Goal: Task Accomplishment & Management: Manage account settings

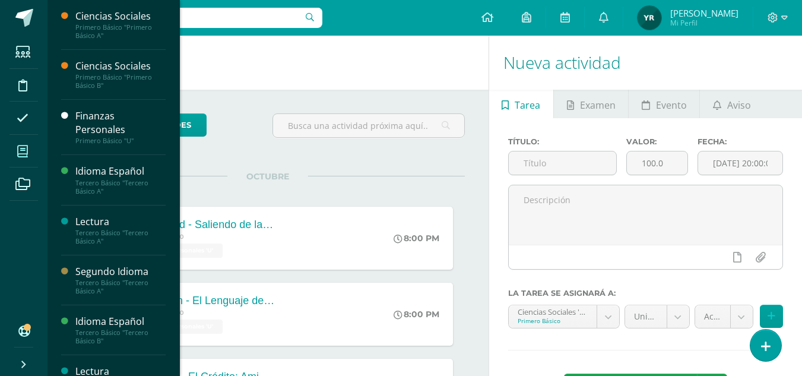
click at [16, 160] on span at bounding box center [22, 151] width 27 height 27
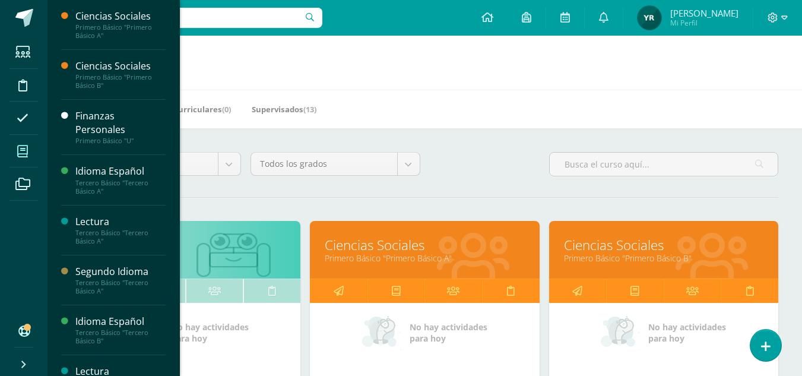
click at [375, 251] on link "Ciencias Sociales" at bounding box center [424, 245] width 199 height 18
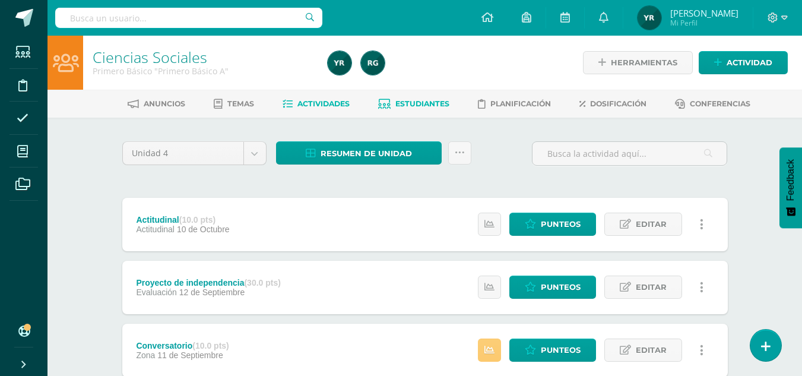
click at [426, 101] on span "Estudiantes" at bounding box center [422, 103] width 54 height 9
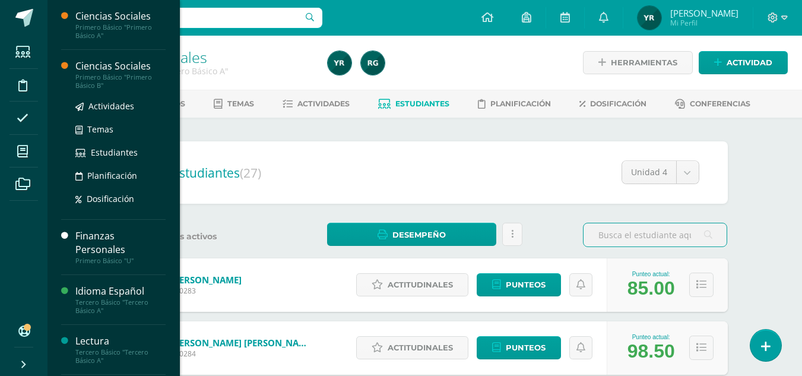
click at [102, 69] on div "Ciencias Sociales" at bounding box center [120, 66] width 90 height 14
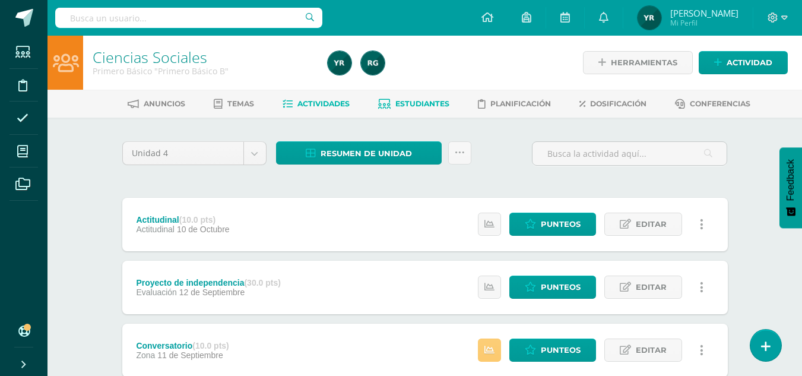
click at [416, 107] on span "Estudiantes" at bounding box center [422, 103] width 54 height 9
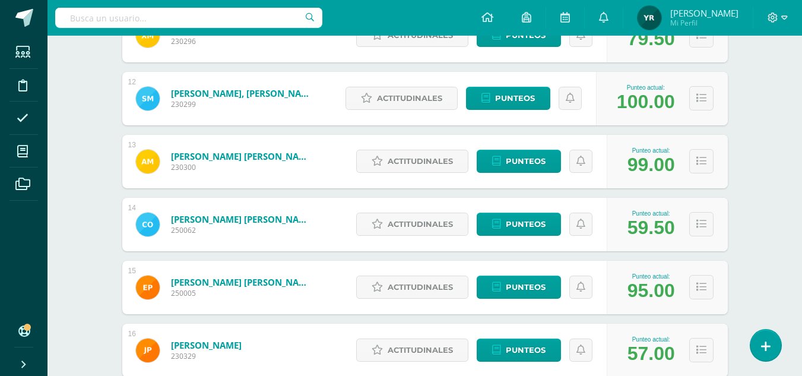
scroll to position [884, 0]
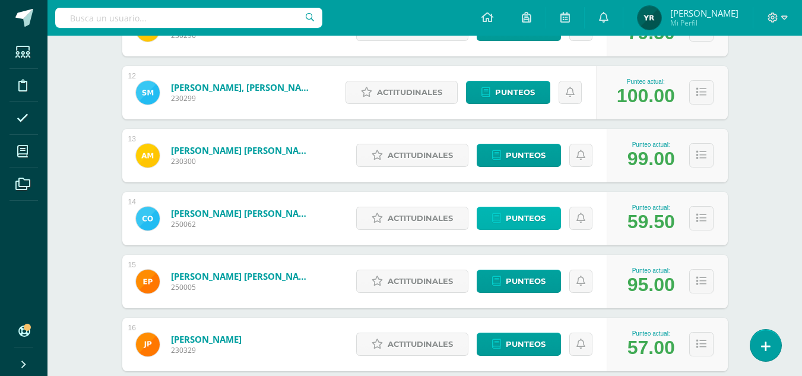
click at [519, 215] on span "Punteos" at bounding box center [526, 218] width 40 height 22
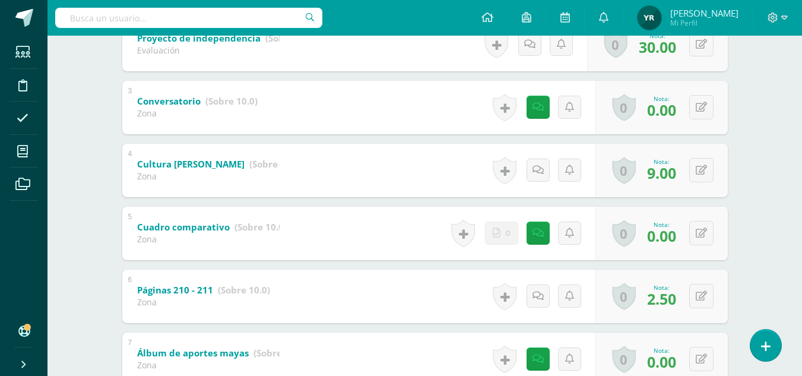
scroll to position [378, 0]
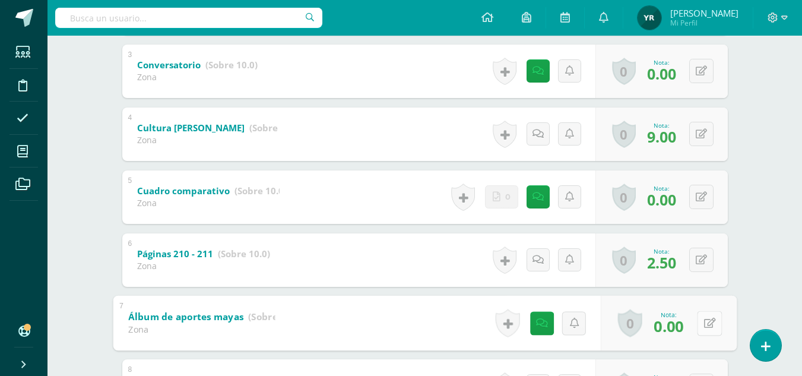
click at [703, 323] on icon at bounding box center [709, 323] width 12 height 10
type input "5"
click at [676, 332] on link at bounding box center [678, 327] width 24 height 24
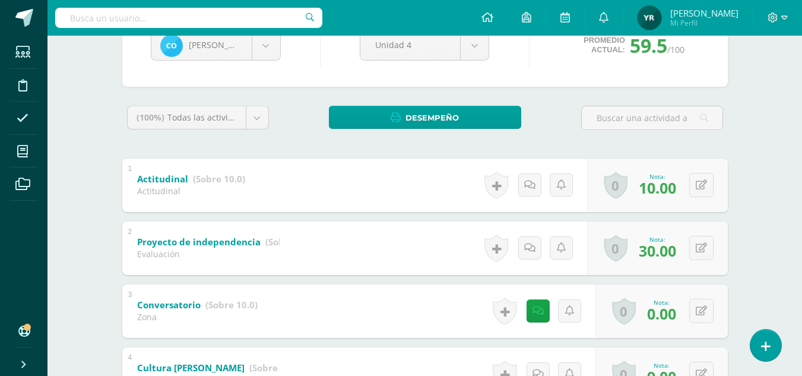
scroll to position [0, 0]
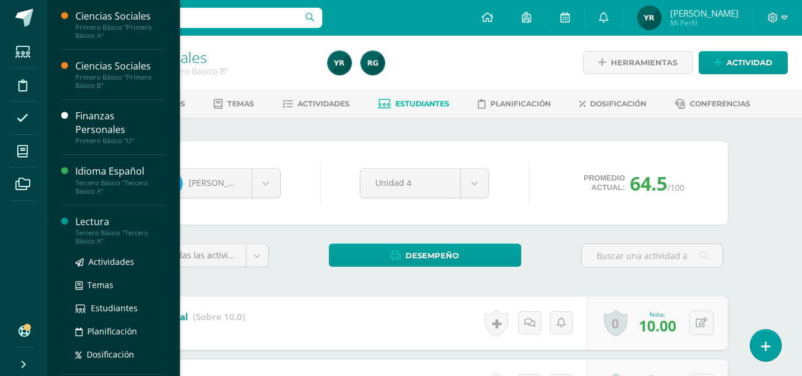
click at [86, 225] on div "Lectura" at bounding box center [120, 222] width 90 height 14
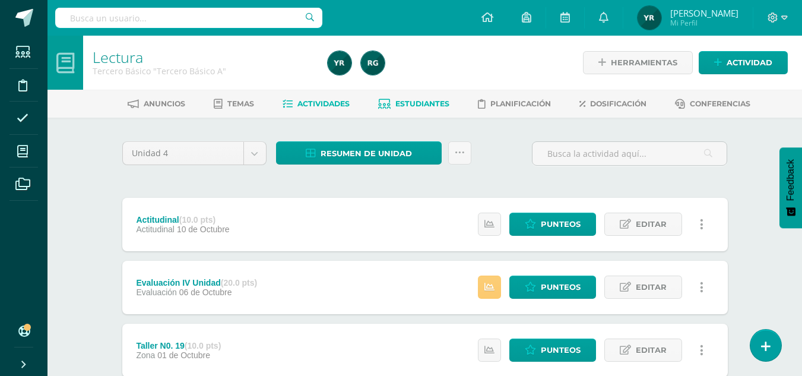
click at [414, 105] on span "Estudiantes" at bounding box center [422, 103] width 54 height 9
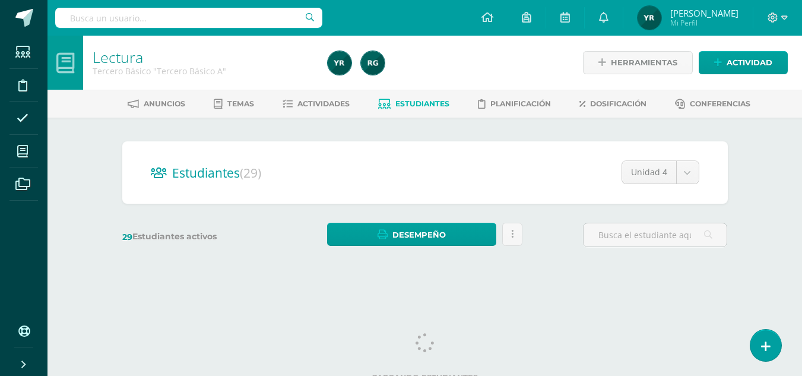
scroll to position [11, 0]
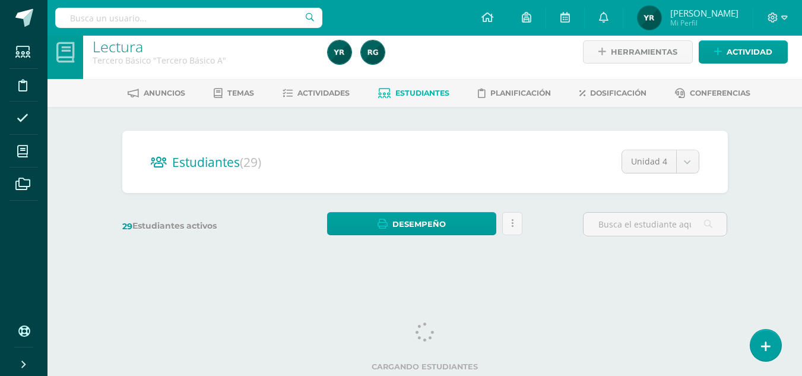
drag, startPoint x: 808, startPoint y: 60, endPoint x: 810, endPoint y: 340, distance: 279.6
click at [802, 271] on html "Estudiantes Disciplina Asistencia Mis cursos Archivos Soporte Ayuda Reportar un…" at bounding box center [401, 130] width 802 height 282
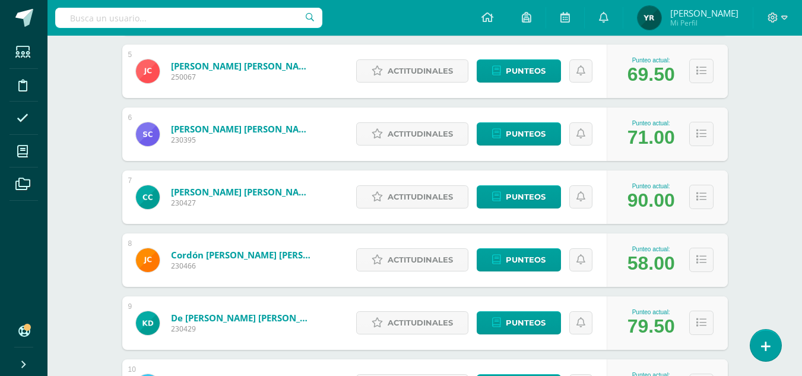
scroll to position [502, 0]
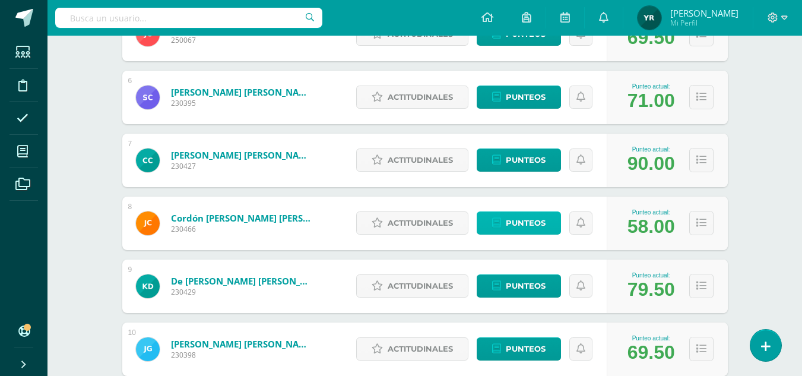
click at [546, 218] on link "Punteos" at bounding box center [519, 222] width 84 height 23
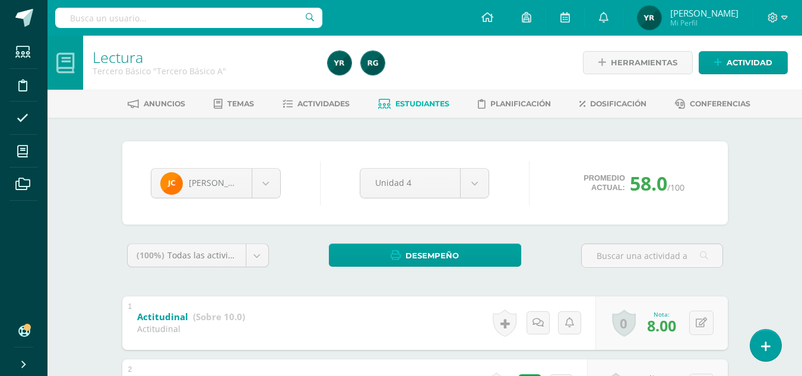
scroll to position [670, 0]
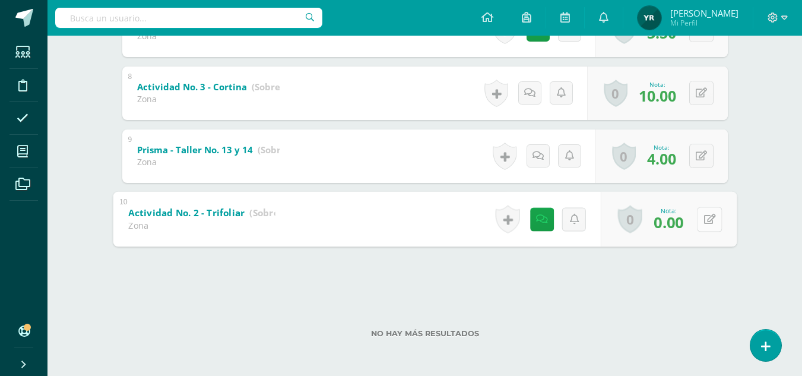
click at [700, 215] on button at bounding box center [709, 219] width 25 height 25
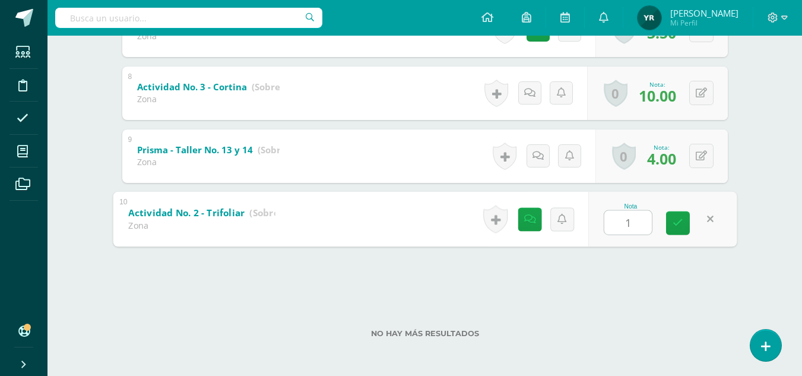
type input "10"
click at [675, 218] on icon at bounding box center [678, 223] width 11 height 10
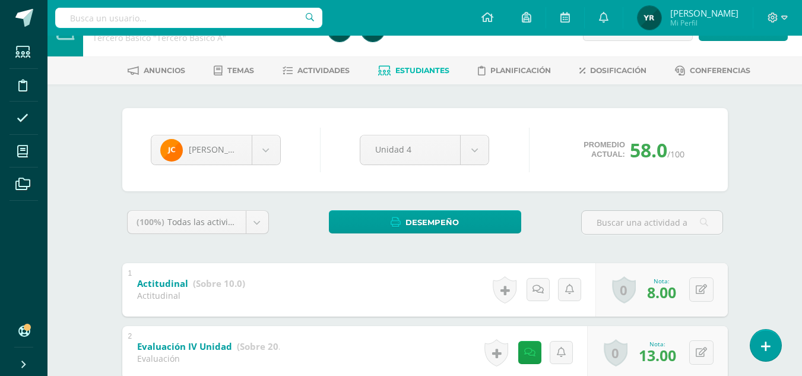
scroll to position [0, 0]
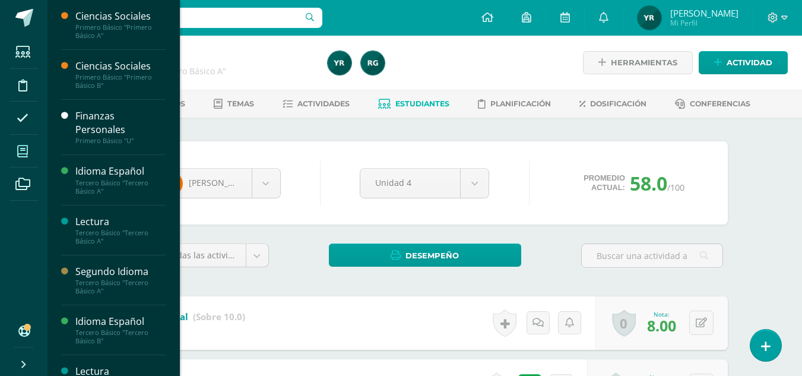
click at [27, 147] on icon at bounding box center [22, 151] width 11 height 12
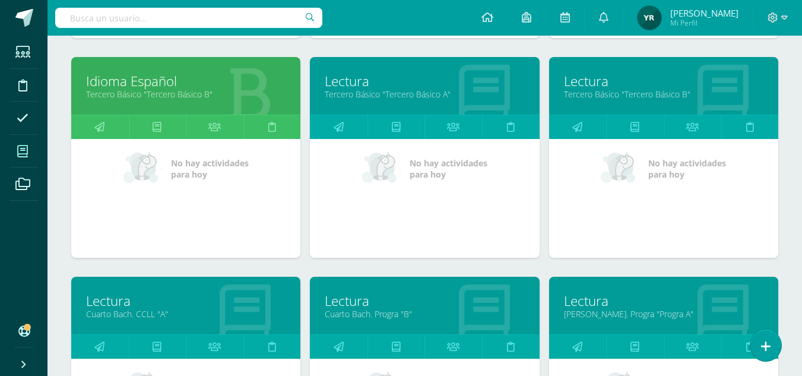
scroll to position [585, 0]
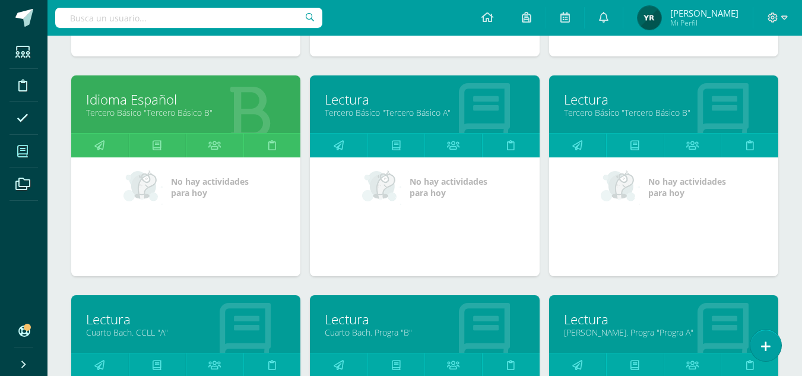
click at [580, 101] on link "Lectura" at bounding box center [663, 99] width 199 height 18
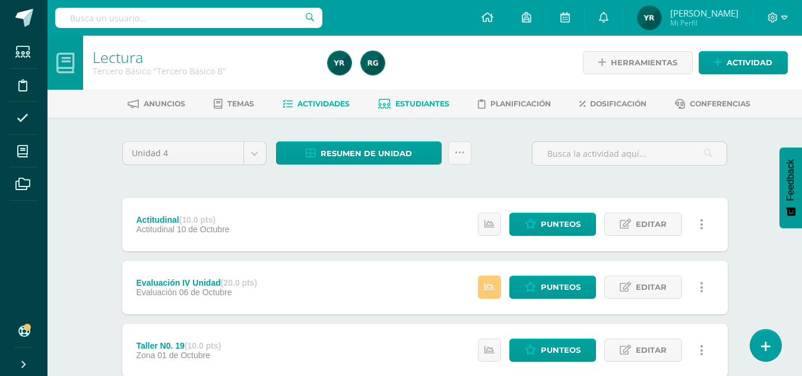
click at [412, 103] on span "Estudiantes" at bounding box center [422, 103] width 54 height 9
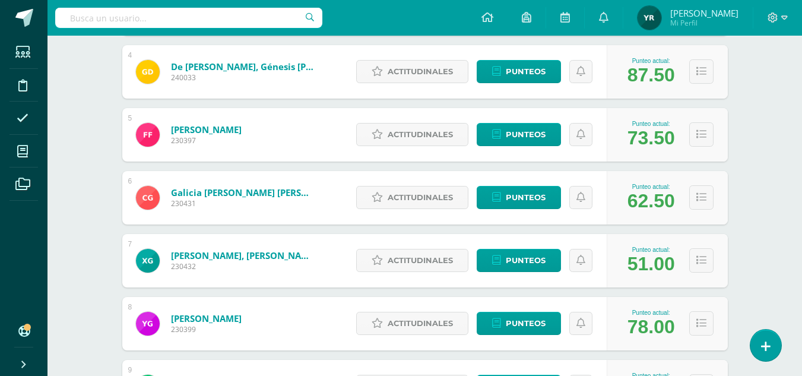
scroll to position [483, 0]
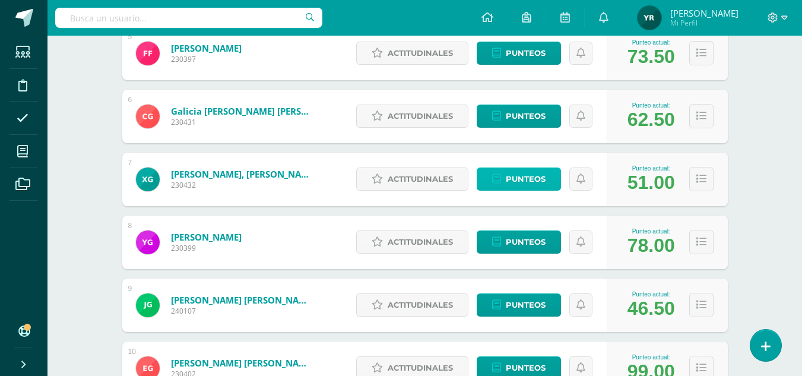
click at [527, 180] on span "Punteos" at bounding box center [526, 179] width 40 height 22
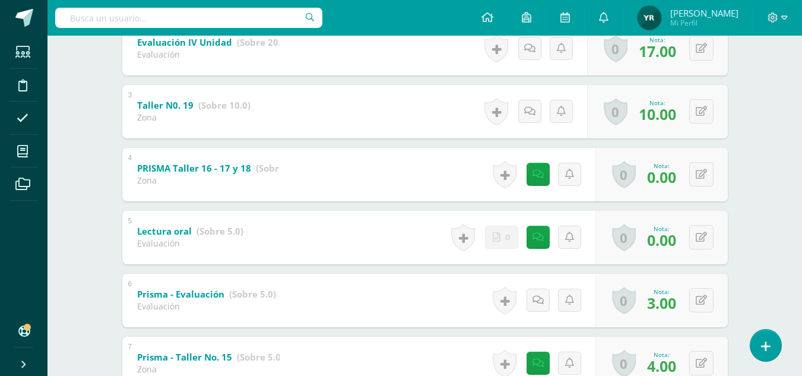
scroll to position [335, 0]
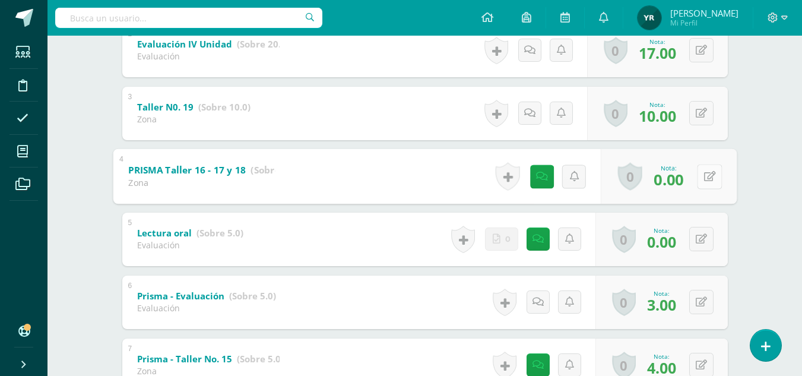
click at [702, 180] on button at bounding box center [709, 176] width 25 height 25
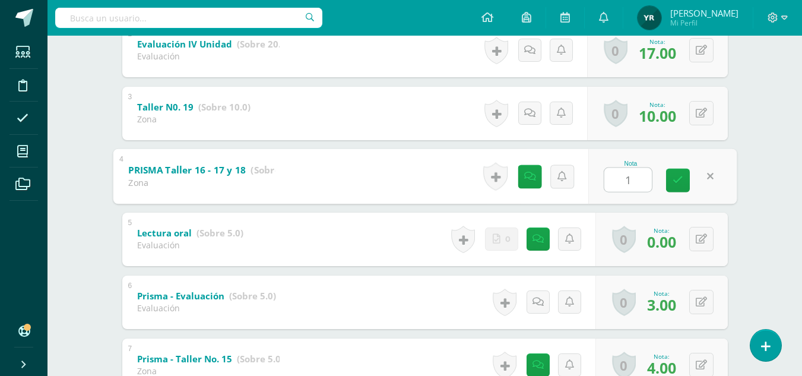
type input "10"
click at [680, 180] on icon at bounding box center [678, 180] width 11 height 10
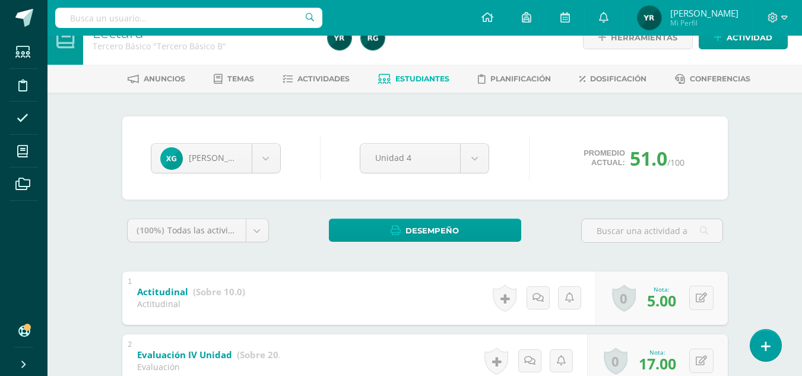
scroll to position [0, 0]
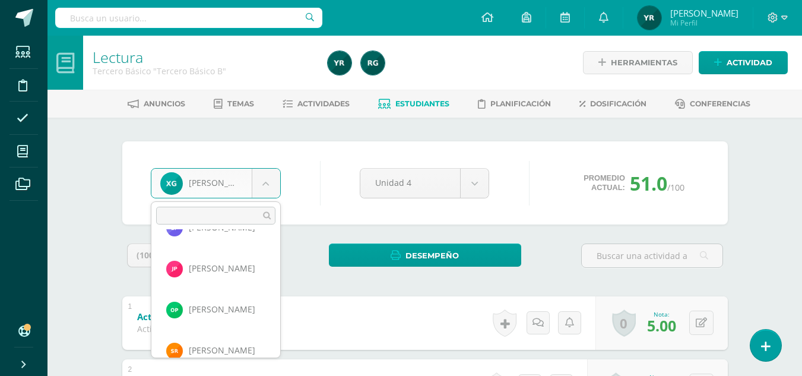
scroll to position [883, 0]
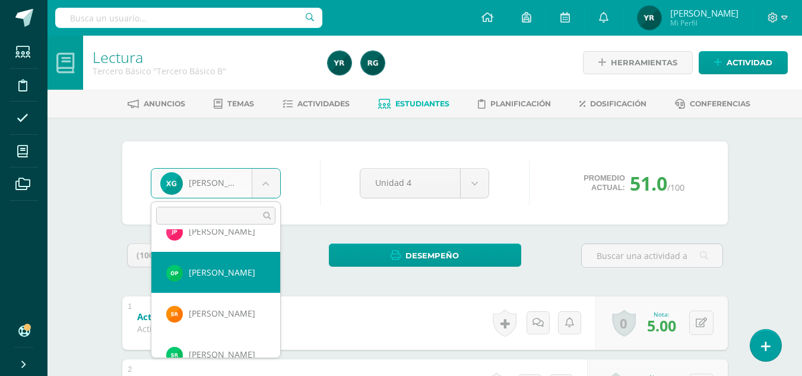
select select "133"
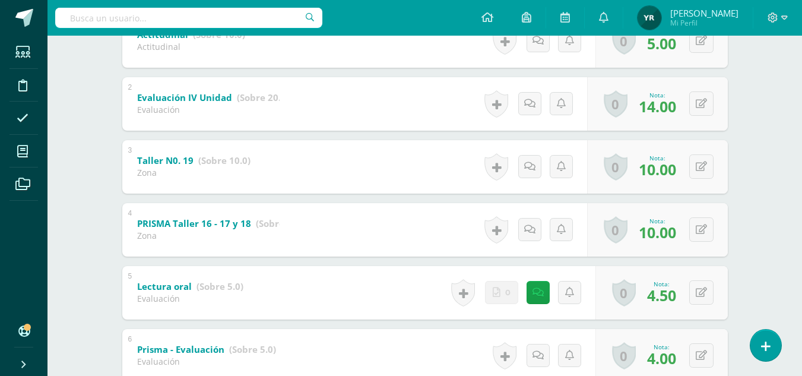
scroll to position [284, 0]
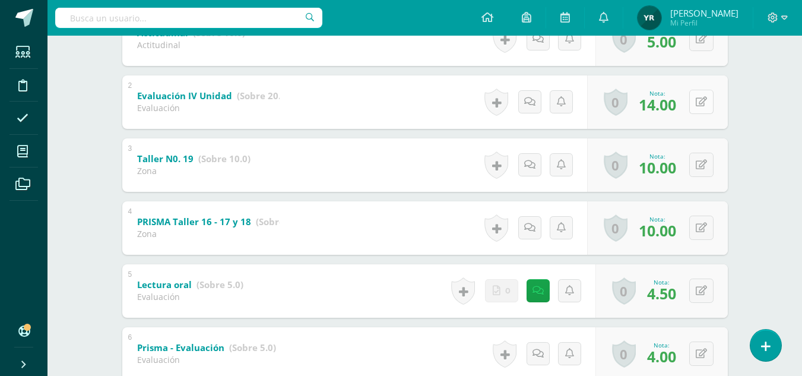
click at [708, 103] on button at bounding box center [701, 102] width 24 height 24
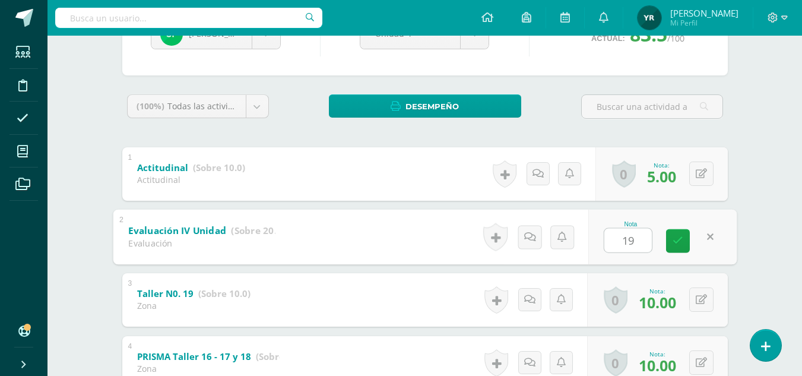
scroll to position [194, 0]
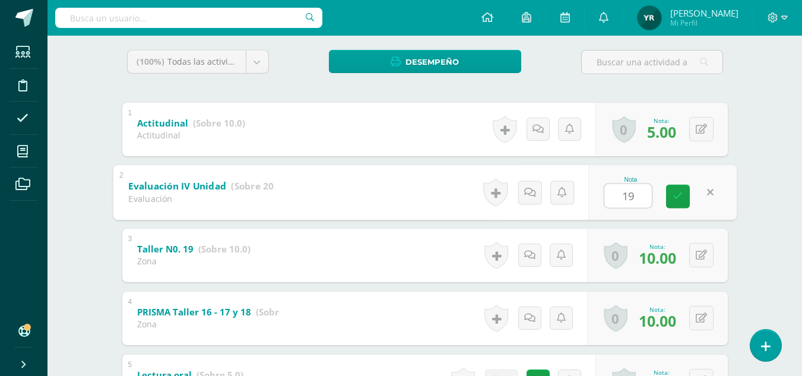
type input "19"
click at [679, 197] on icon at bounding box center [678, 196] width 11 height 10
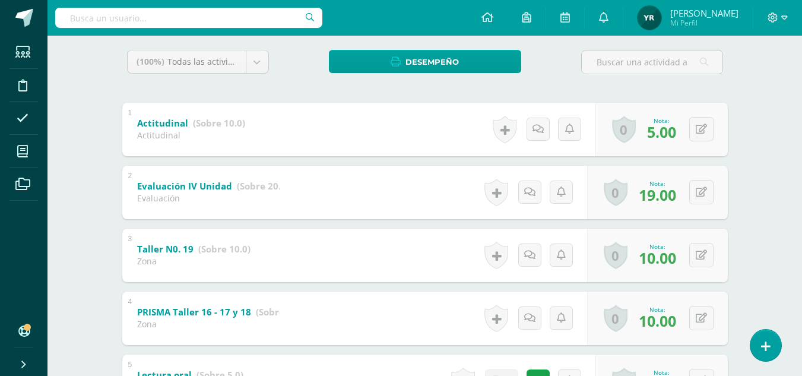
scroll to position [0, 0]
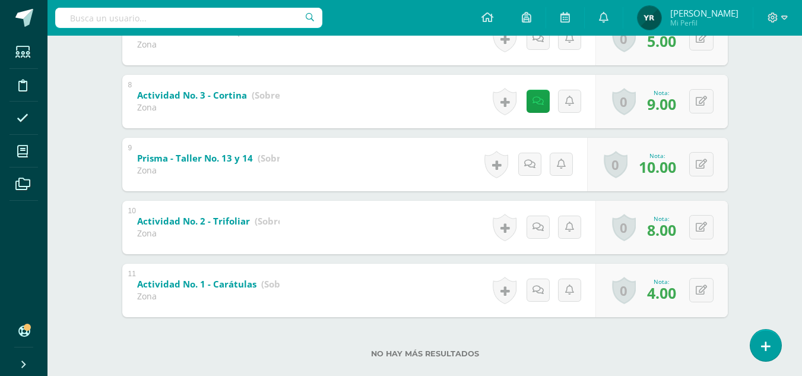
scroll to position [665, 0]
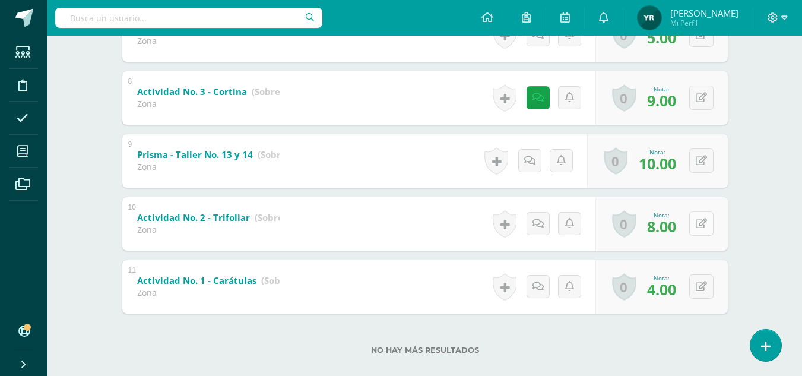
click at [703, 225] on icon at bounding box center [701, 223] width 11 height 10
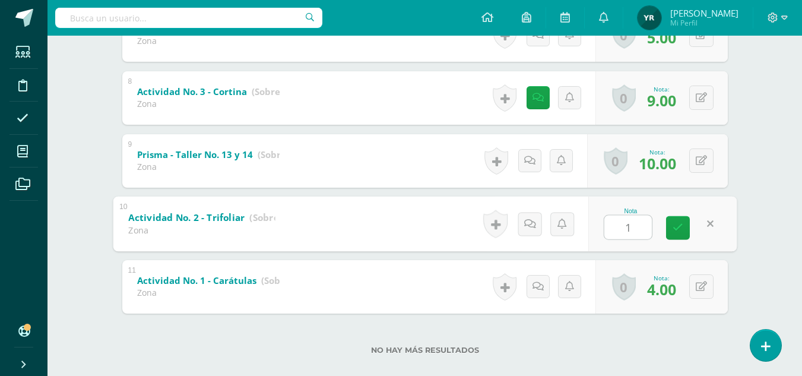
type input "10"
click at [678, 227] on icon at bounding box center [678, 228] width 11 height 10
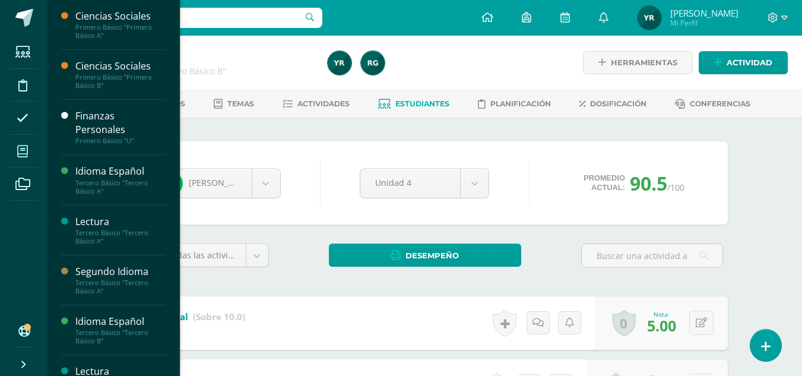
click at [28, 145] on icon at bounding box center [22, 151] width 11 height 12
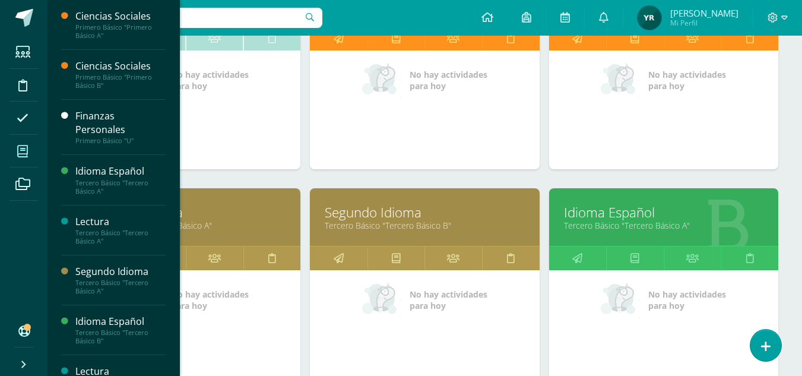
scroll to position [437, 0]
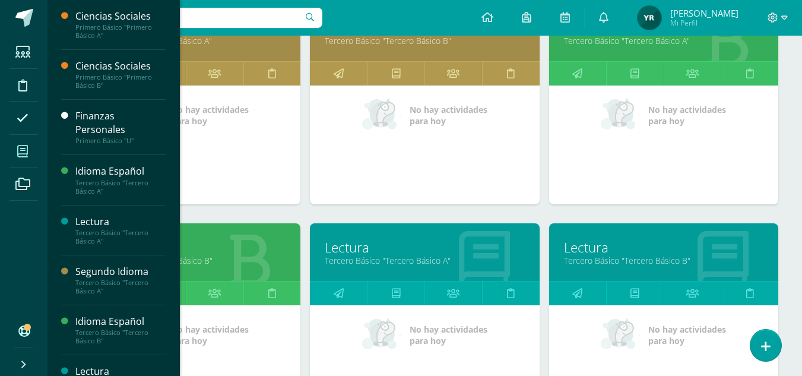
click at [248, 246] on link "Idioma Español" at bounding box center [185, 247] width 199 height 18
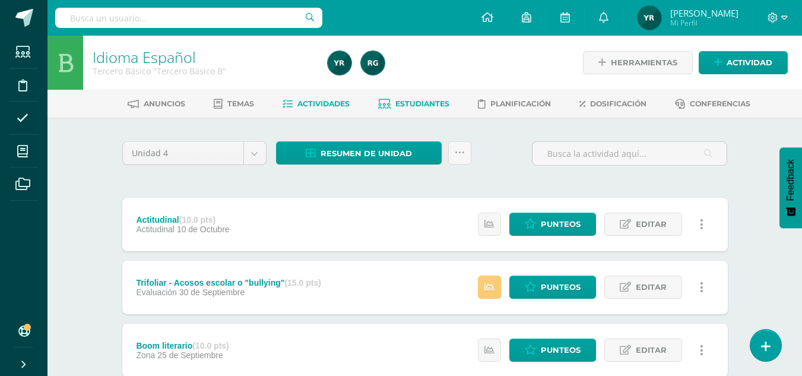
click at [433, 104] on span "Estudiantes" at bounding box center [422, 103] width 54 height 9
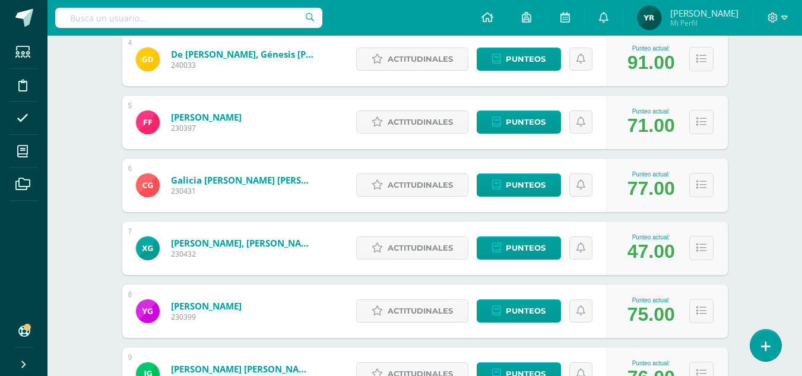
scroll to position [423, 0]
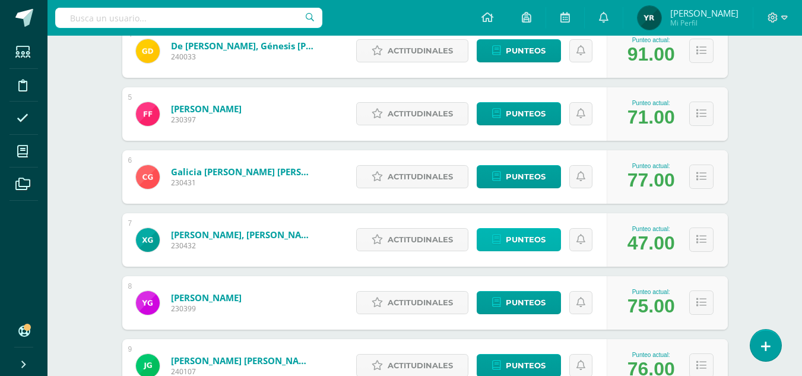
click at [498, 239] on icon at bounding box center [496, 239] width 9 height 10
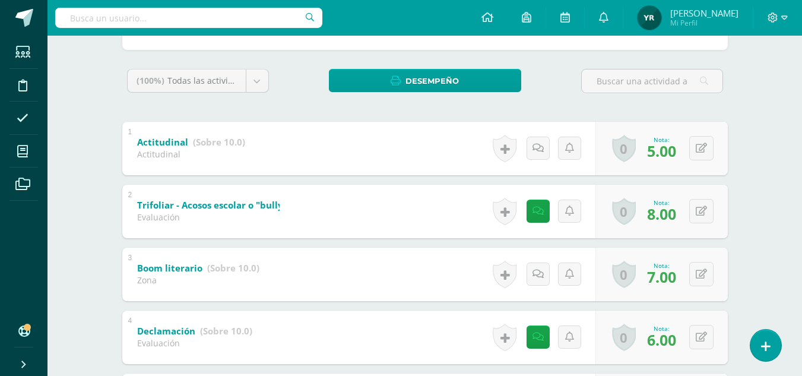
scroll to position [199, 0]
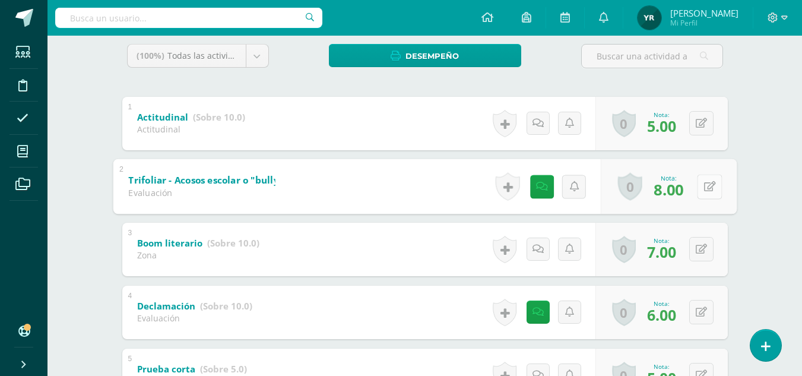
click at [704, 186] on icon at bounding box center [709, 186] width 12 height 10
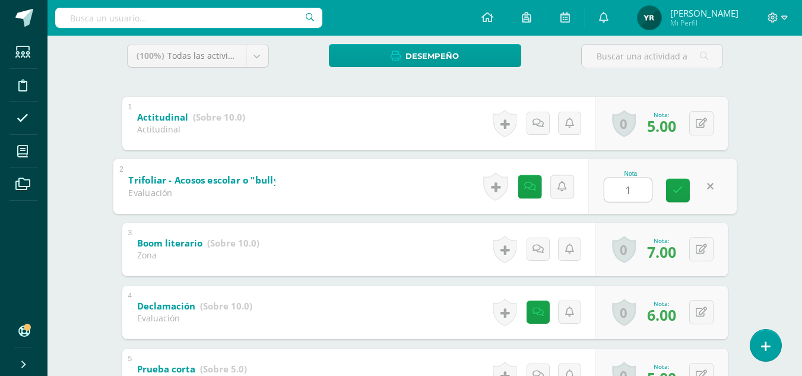
type input "10"
click at [667, 189] on link at bounding box center [678, 190] width 24 height 24
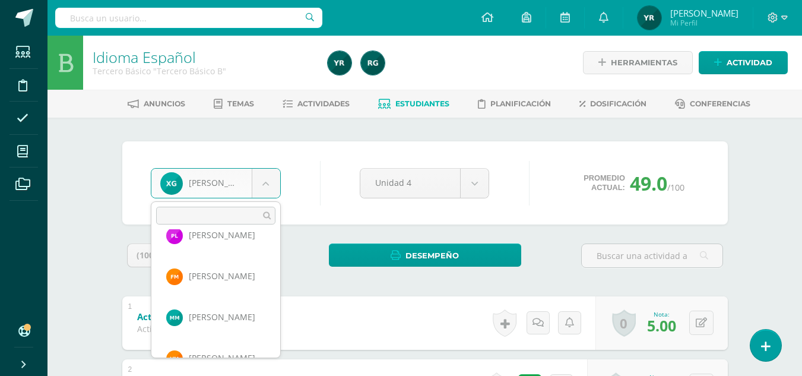
scroll to position [542, 0]
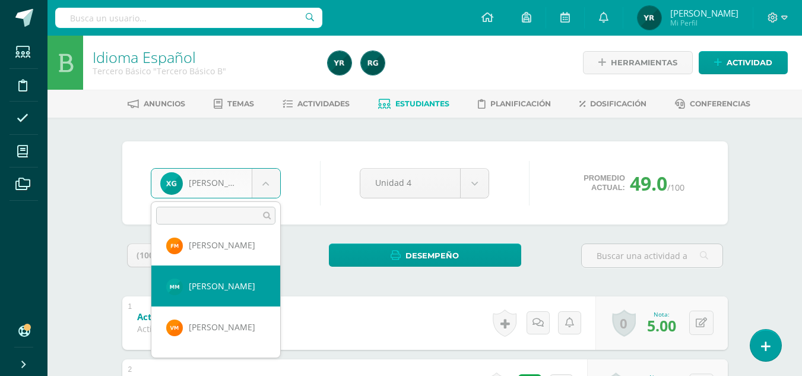
select select "1269"
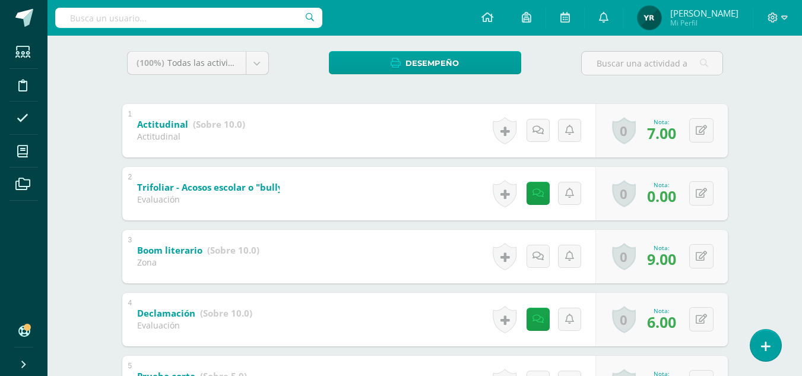
scroll to position [255, 0]
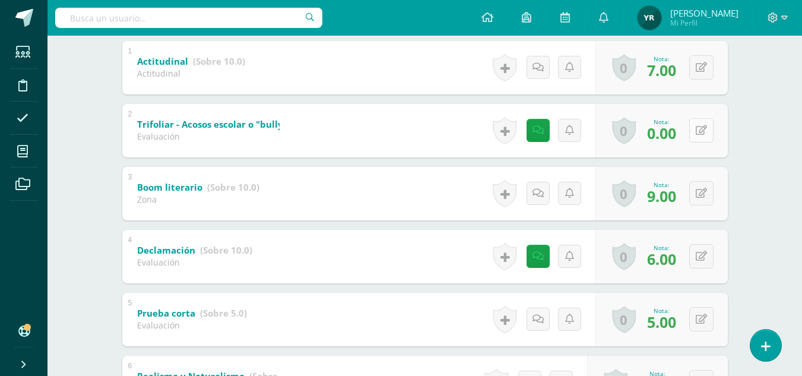
click at [703, 128] on icon at bounding box center [701, 130] width 11 height 10
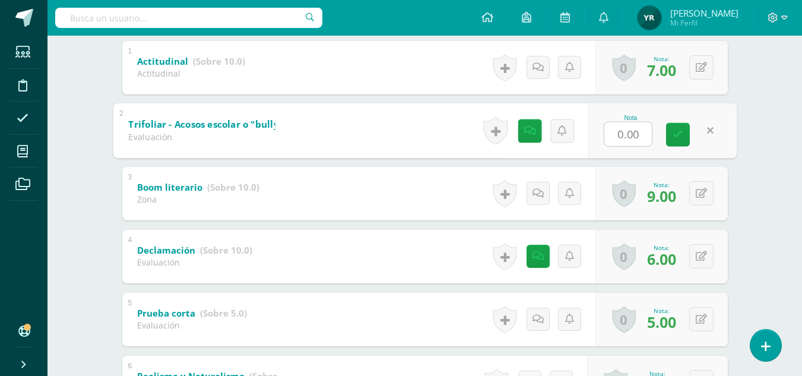
type input "3"
click at [685, 129] on link at bounding box center [678, 134] width 24 height 24
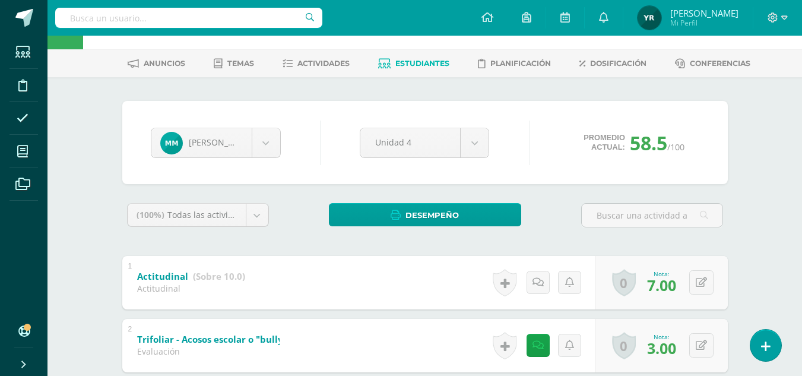
scroll to position [0, 0]
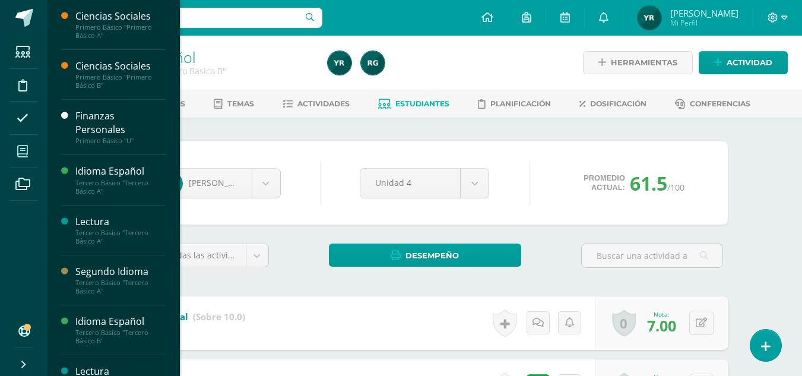
click at [23, 146] on icon at bounding box center [22, 151] width 11 height 12
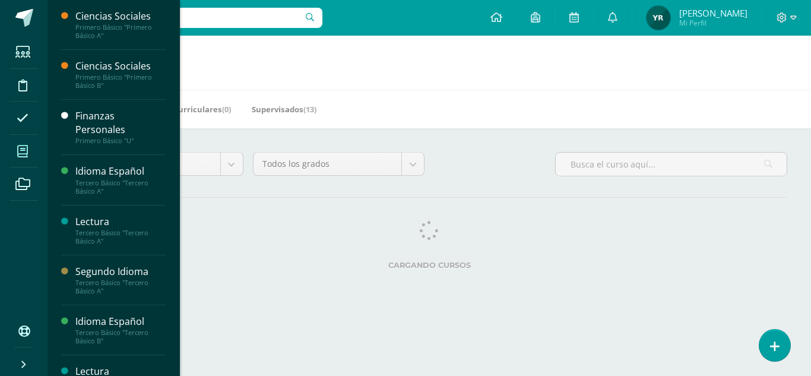
click at [31, 154] on span at bounding box center [22, 151] width 27 height 27
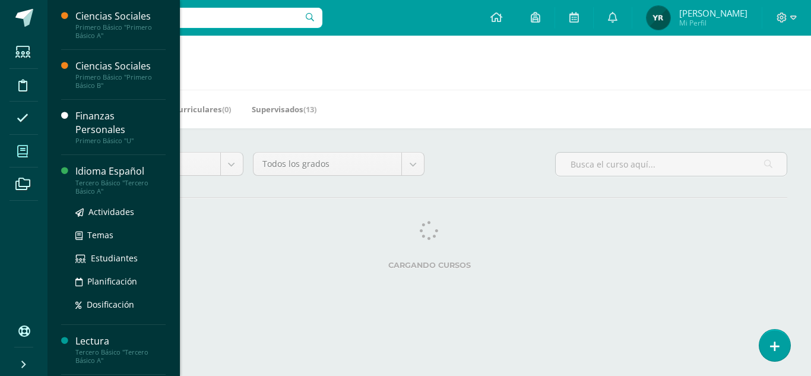
click at [87, 164] on div "Idioma Español" at bounding box center [120, 171] width 90 height 14
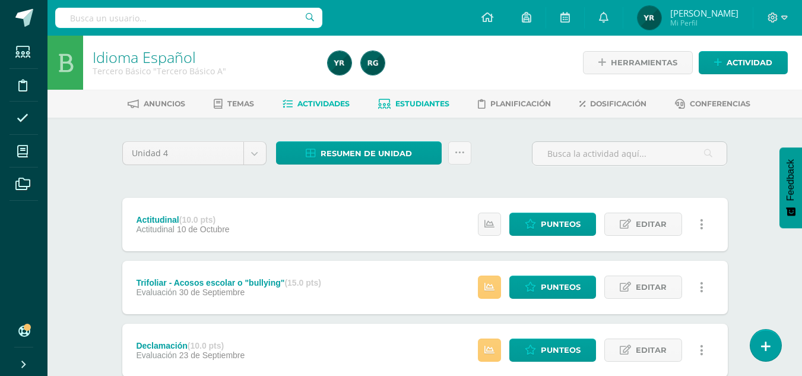
click at [404, 104] on span "Estudiantes" at bounding box center [422, 103] width 54 height 9
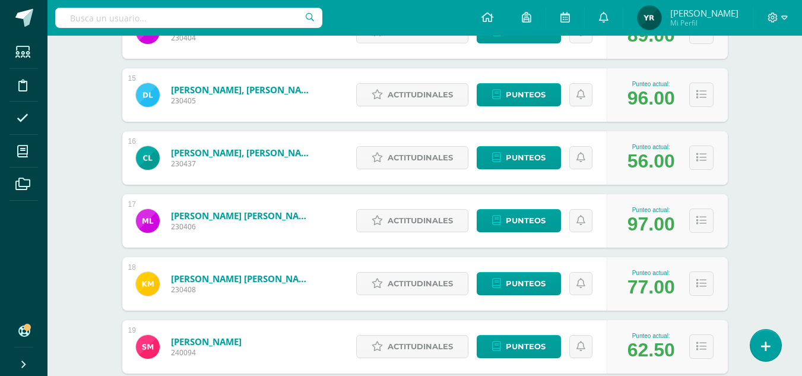
scroll to position [1067, 0]
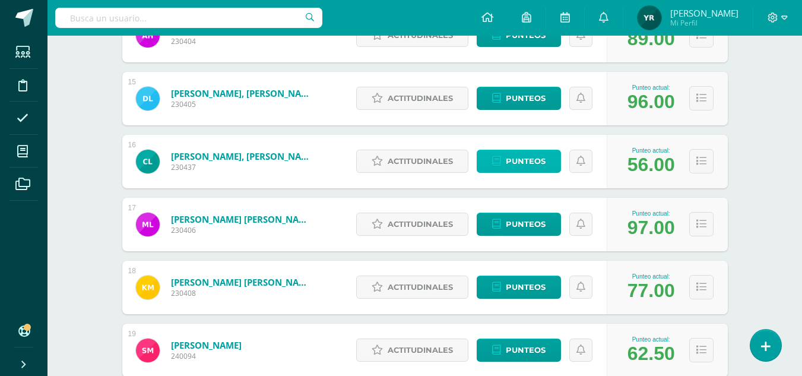
click at [512, 160] on span "Punteos" at bounding box center [526, 161] width 40 height 22
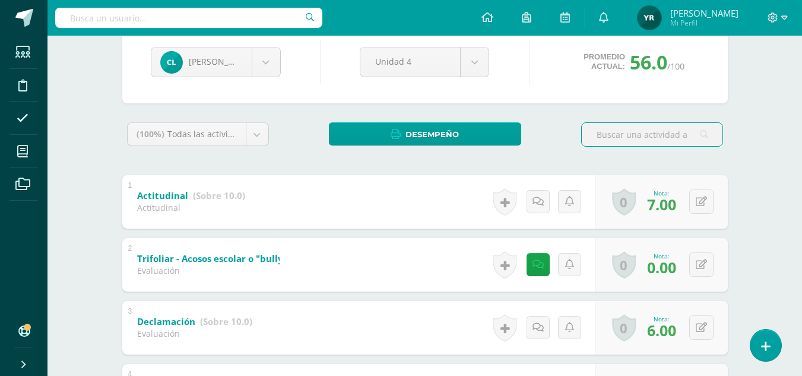
scroll to position [129, 0]
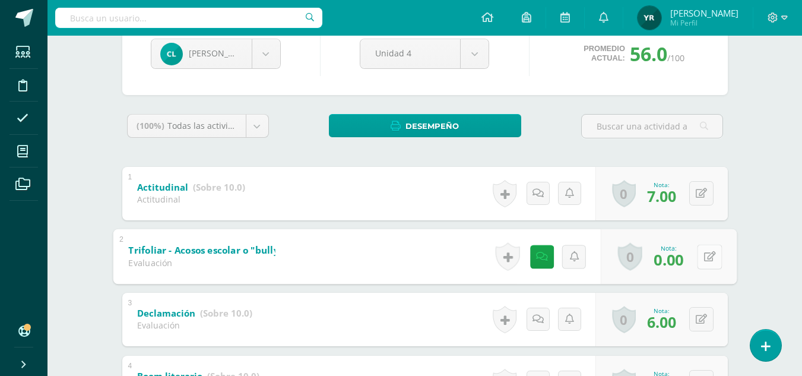
click at [693, 259] on div "0 Logros Logros obtenidos Aún no hay logros agregados Nota: 0.00" at bounding box center [668, 256] width 136 height 55
click at [706, 259] on icon at bounding box center [709, 256] width 12 height 10
type input "2"
click at [667, 258] on link at bounding box center [678, 260] width 24 height 24
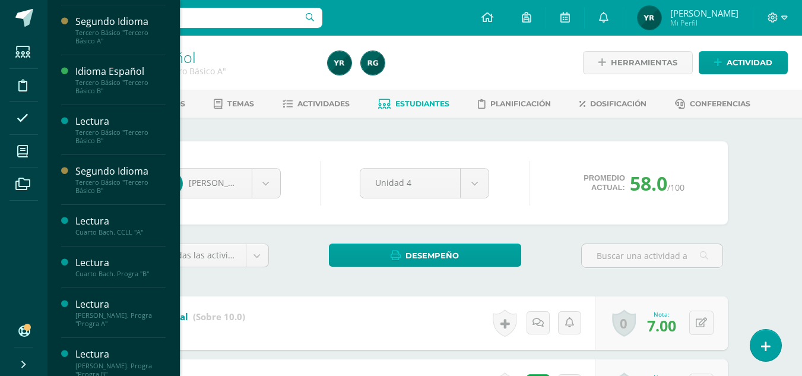
scroll to position [255, 0]
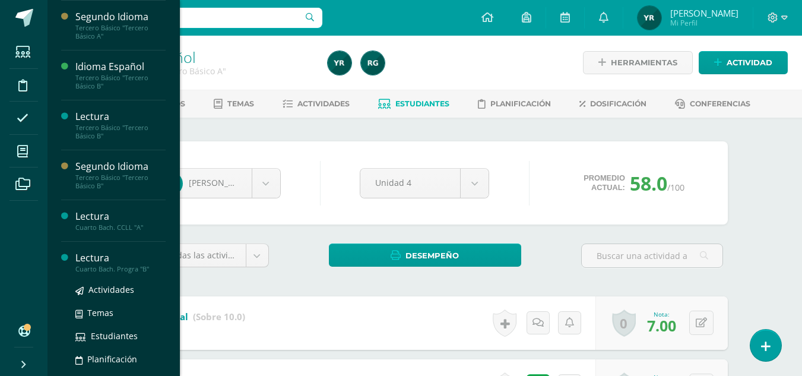
click at [97, 263] on div "Lectura" at bounding box center [120, 258] width 90 height 14
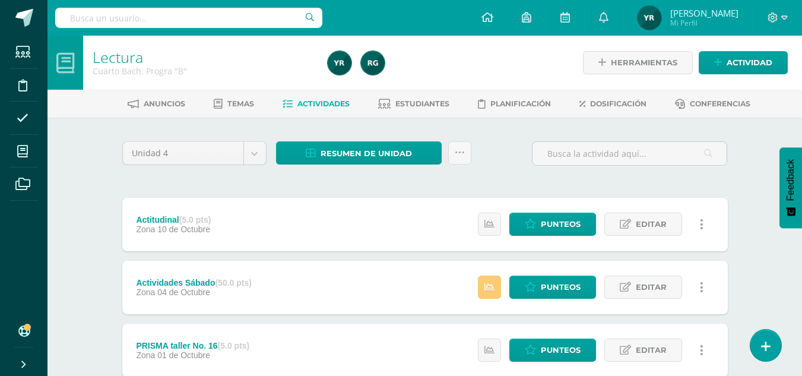
click at [422, 94] on li "Estudiantes" at bounding box center [413, 104] width 71 height 20
click at [423, 100] on span "Estudiantes" at bounding box center [422, 103] width 54 height 9
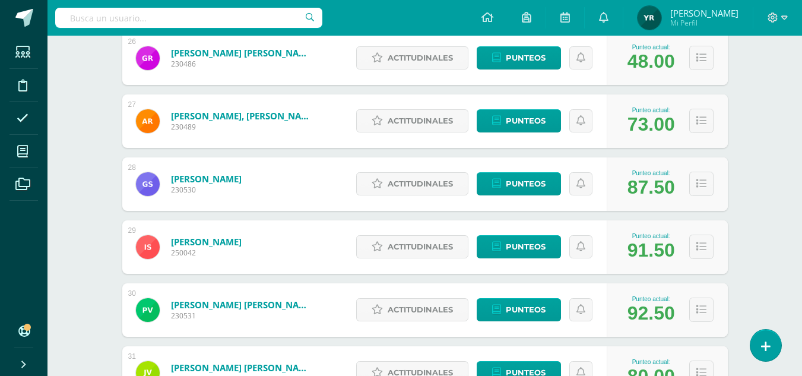
scroll to position [1788, 0]
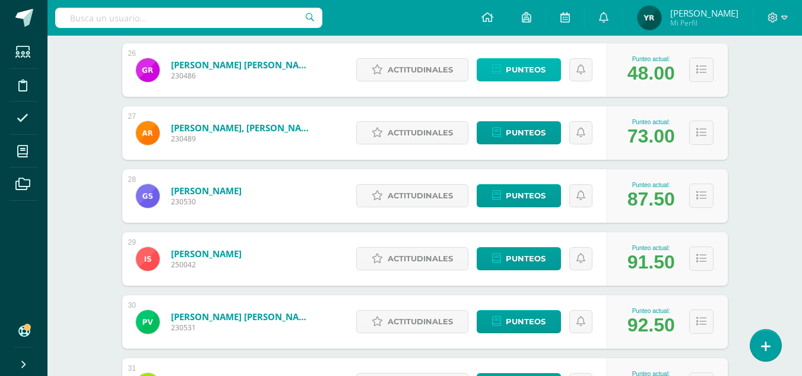
click at [529, 71] on span "Punteos" at bounding box center [526, 70] width 40 height 22
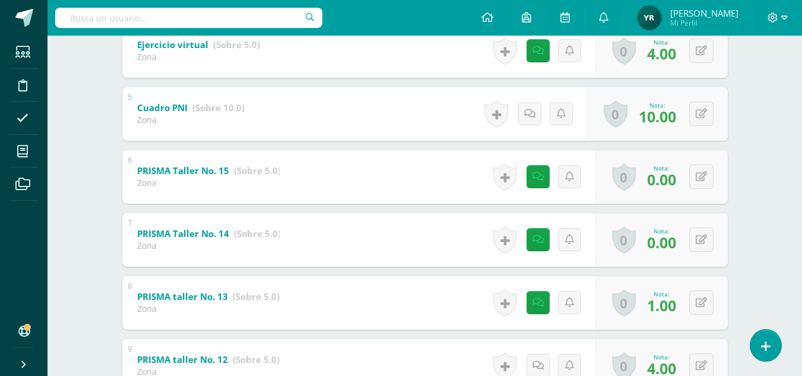
scroll to position [506, 0]
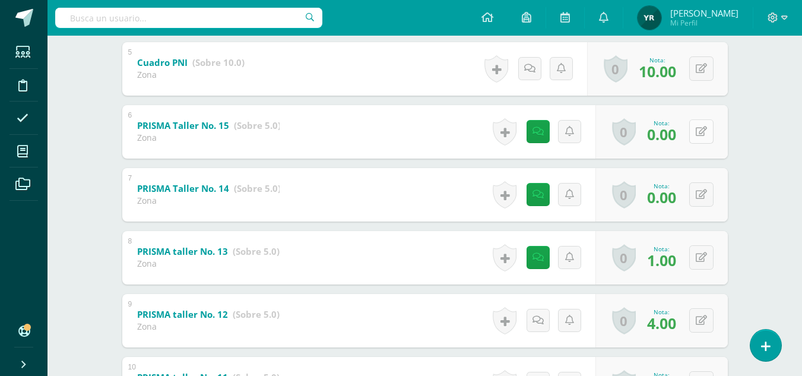
click at [703, 130] on icon at bounding box center [701, 131] width 11 height 10
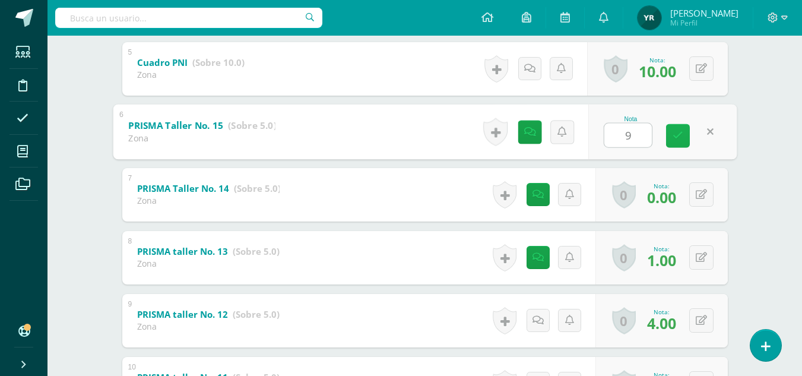
click at [671, 138] on link at bounding box center [678, 135] width 24 height 24
click at [684, 142] on link at bounding box center [678, 135] width 24 height 24
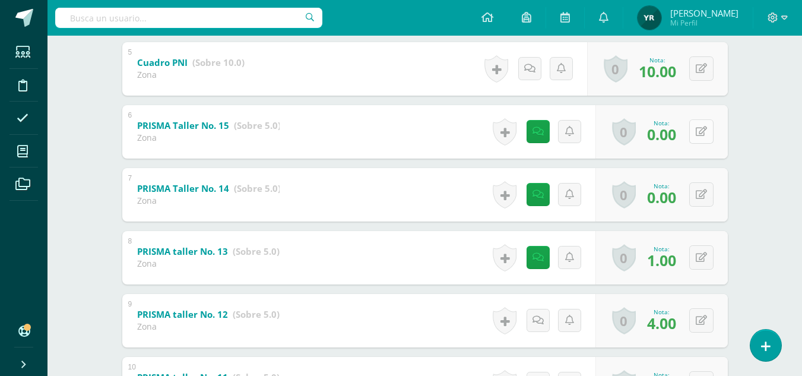
click at [705, 132] on icon at bounding box center [701, 131] width 11 height 10
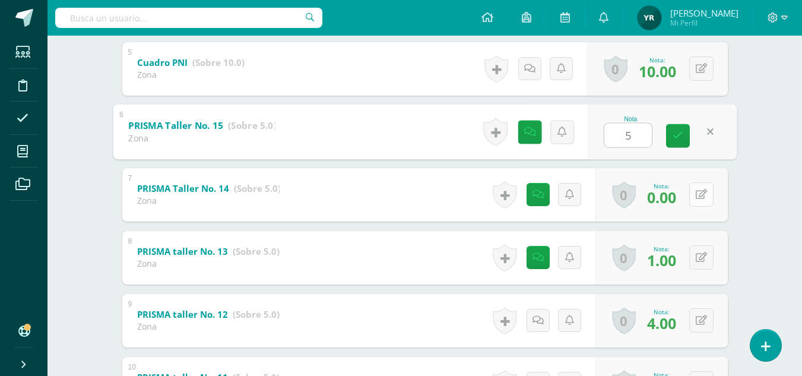
type input "5"
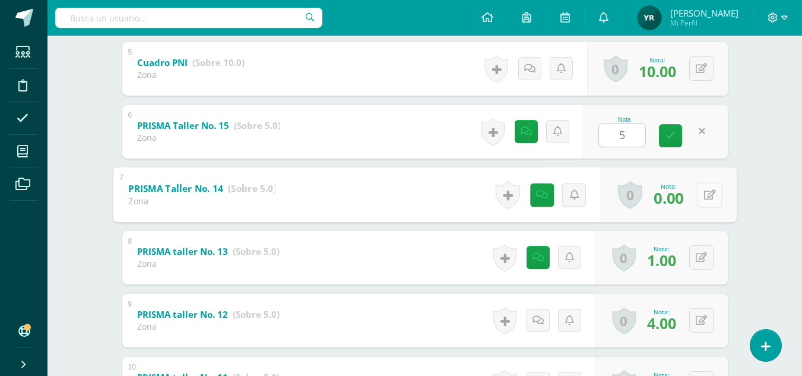
click at [698, 192] on button at bounding box center [709, 194] width 25 height 25
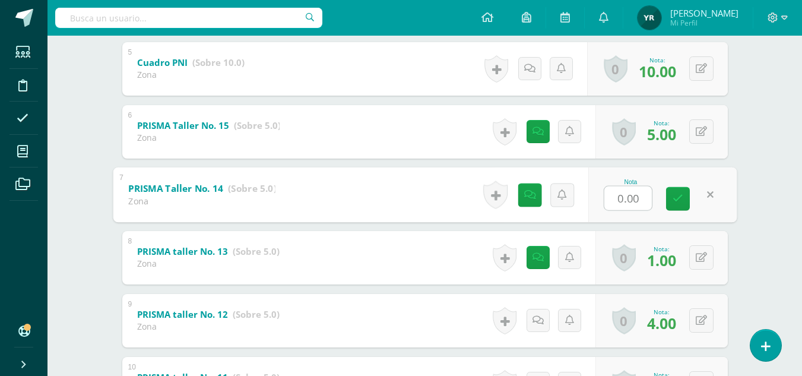
type input "3"
type input "4"
click at [677, 197] on icon at bounding box center [678, 199] width 11 height 10
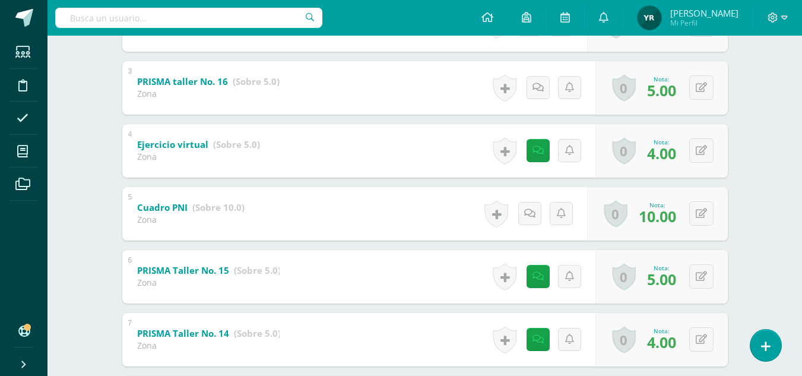
scroll to position [0, 0]
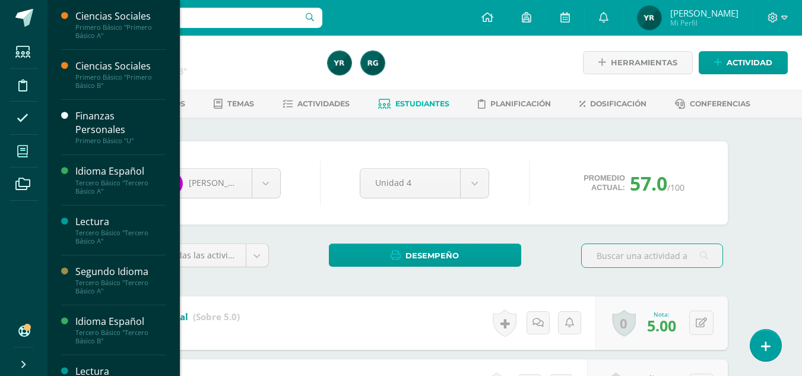
click at [26, 150] on icon at bounding box center [22, 151] width 11 height 12
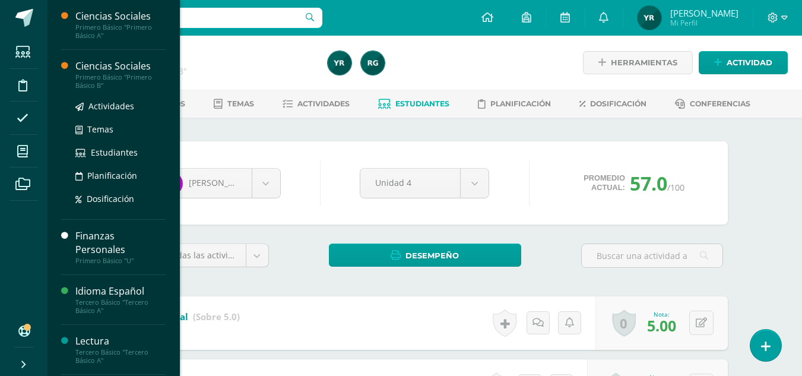
click at [110, 66] on div "Ciencias Sociales" at bounding box center [120, 66] width 90 height 14
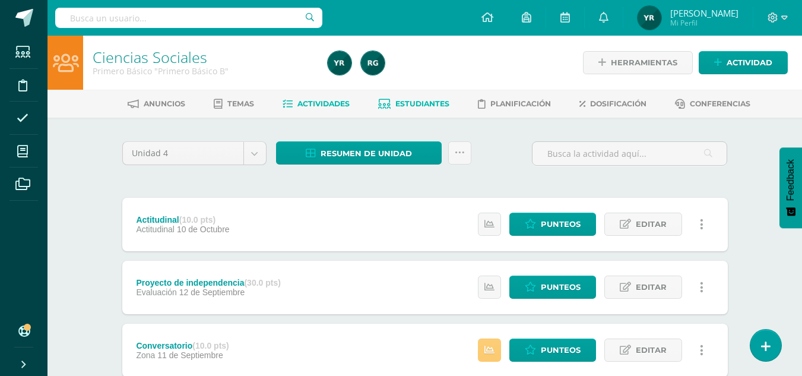
click at [435, 103] on span "Estudiantes" at bounding box center [422, 103] width 54 height 9
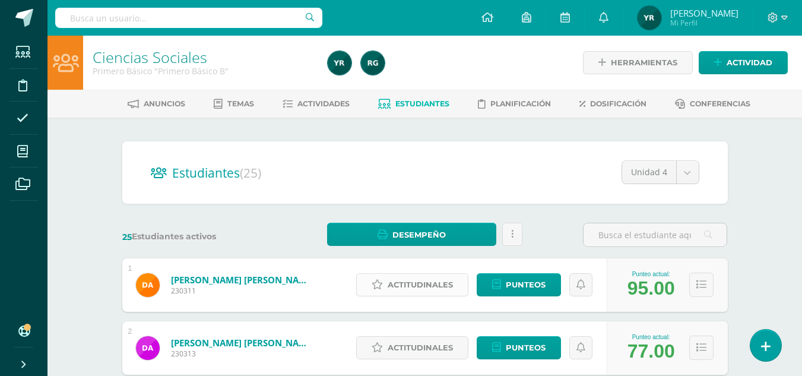
click at [429, 290] on span "Actitudinales" at bounding box center [420, 285] width 65 height 22
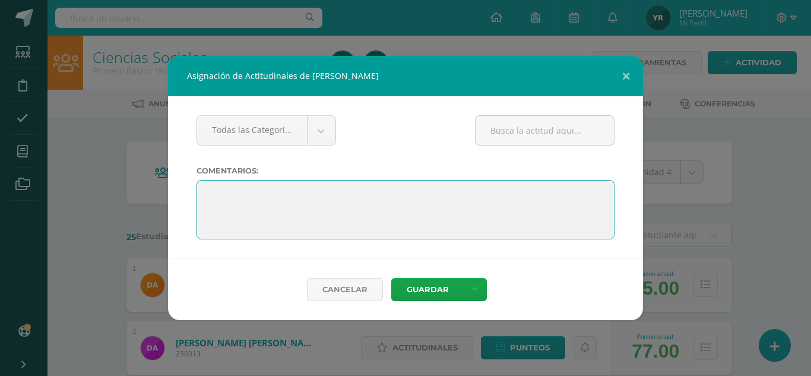
click at [204, 189] on textarea at bounding box center [405, 209] width 418 height 59
paste textarea "La verdadera educación consiste en obtener lo mejor de uno mismo (Mahatma Gandh…"
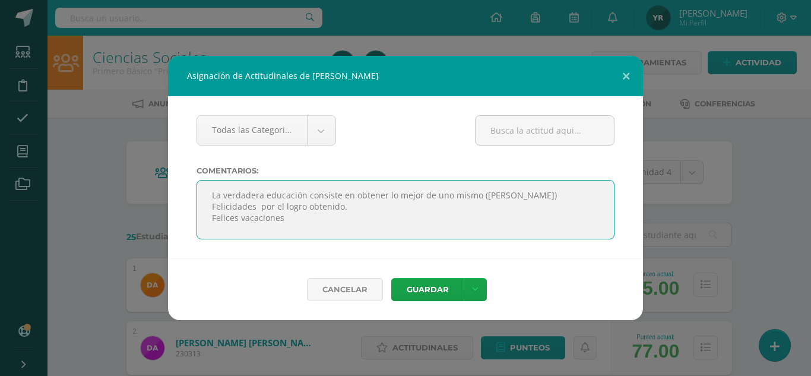
click at [205, 192] on textarea at bounding box center [405, 209] width 418 height 59
type textarea "La verdadera educación consiste en obtener lo mejor de uno mismo (Mahatma Gandh…"
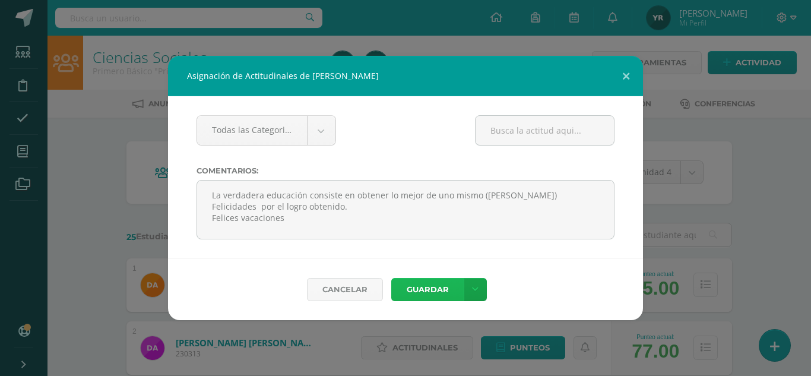
click at [430, 297] on button "Guardar" at bounding box center [427, 289] width 72 height 23
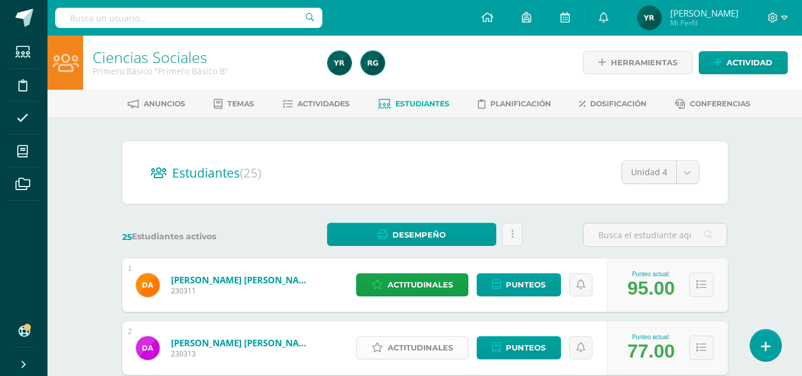
click at [395, 347] on span "Actitudinales" at bounding box center [420, 348] width 65 height 22
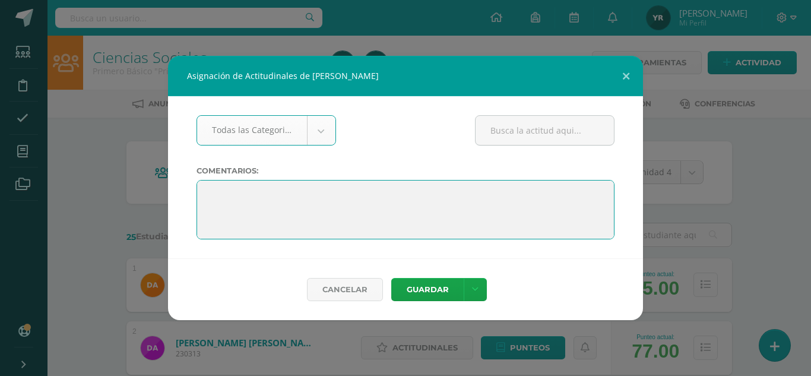
click at [205, 188] on textarea at bounding box center [405, 209] width 418 height 59
paste textarea "La verdadera educación consiste en obtener lo mejor de uno mismo (Mahatma Gandh…"
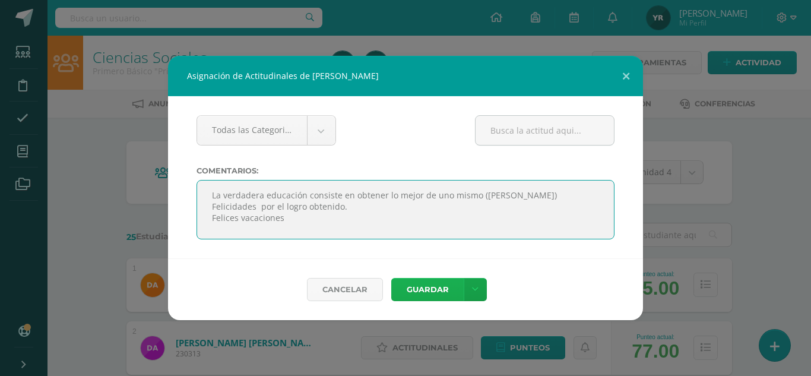
type textarea "La verdadera educación consiste en obtener lo mejor de uno mismo (Mahatma Gandh…"
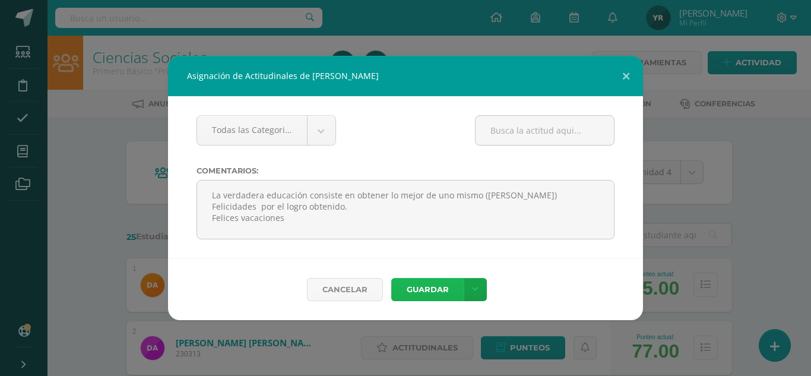
click at [426, 285] on button "Guardar" at bounding box center [427, 289] width 72 height 23
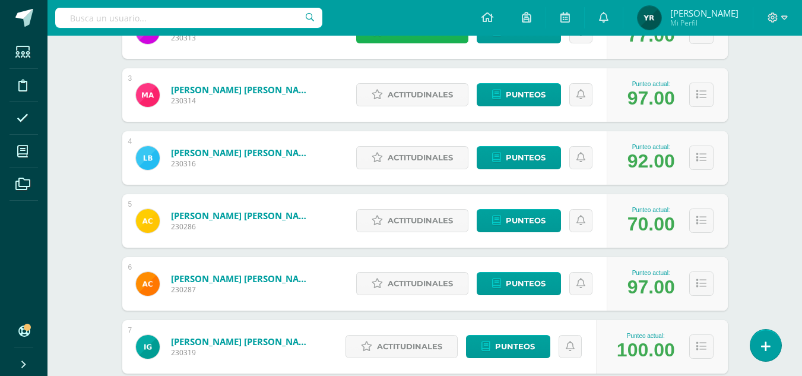
scroll to position [330, 0]
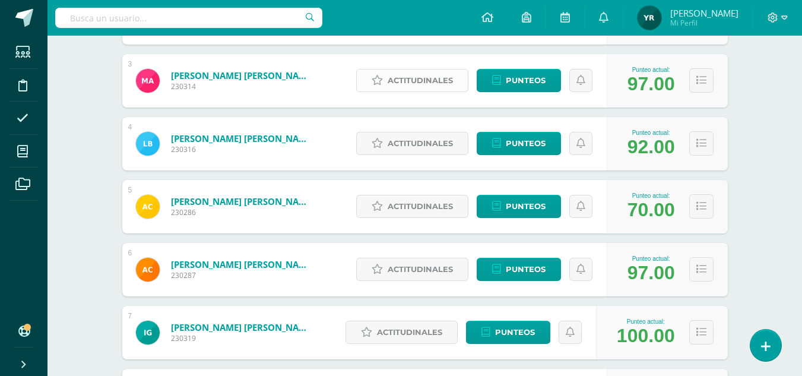
click at [413, 81] on span "Actitudinales" at bounding box center [420, 80] width 65 height 22
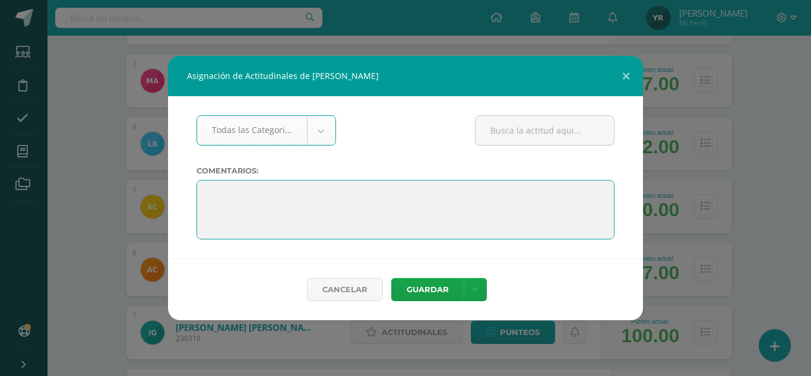
click at [211, 189] on textarea at bounding box center [405, 209] width 418 height 59
paste textarea "La verdadera educación consiste en obtener lo mejor de uno mismo (Mahatma Gandh…"
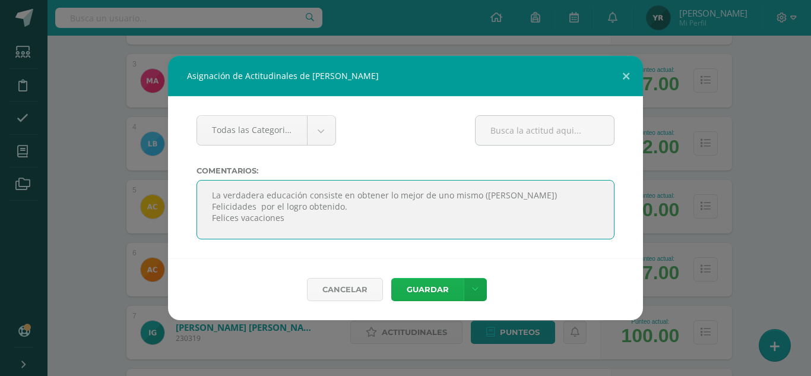
type textarea "La verdadera educación consiste en obtener lo mejor de uno mismo (Mahatma Gandh…"
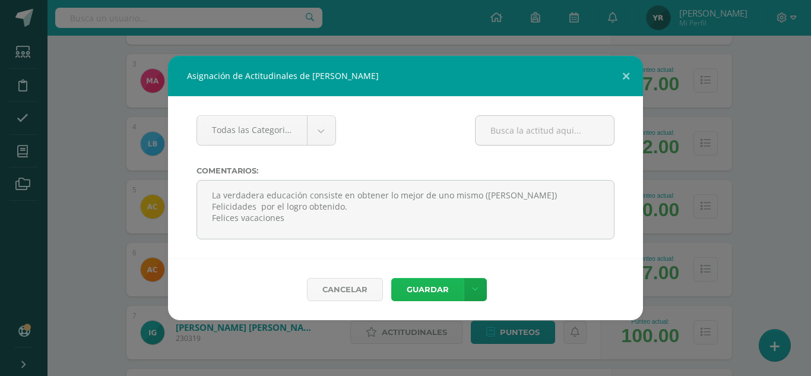
click at [410, 284] on button "Guardar" at bounding box center [427, 289] width 72 height 23
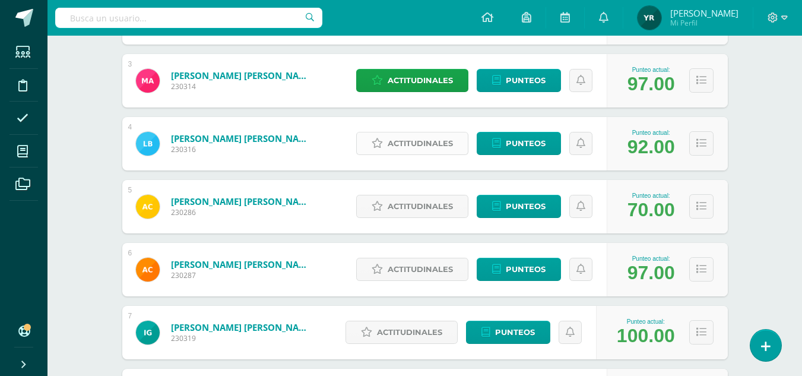
click at [412, 148] on span "Actitudinales" at bounding box center [420, 143] width 65 height 22
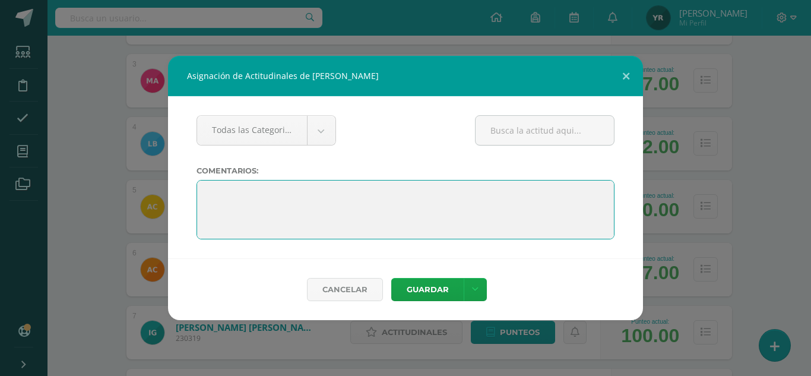
click at [218, 192] on textarea at bounding box center [405, 209] width 418 height 59
paste textarea "La verdadera educación consiste en obtener lo mejor de uno mismo (Mahatma Gandh…"
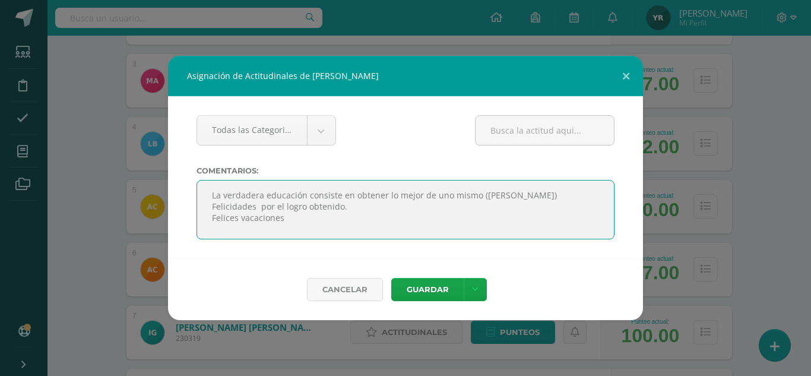
click at [217, 196] on textarea at bounding box center [405, 209] width 418 height 59
type textarea "La verdadera educación consiste en obtener lo mejor de uno mismo (Mahatma Gandh…"
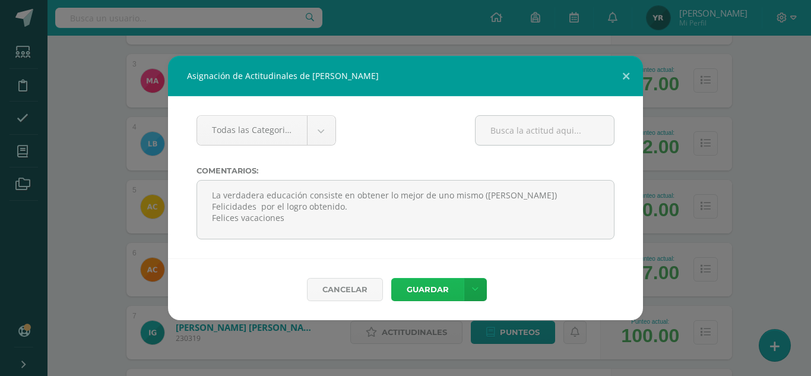
click at [413, 290] on button "Guardar" at bounding box center [427, 289] width 72 height 23
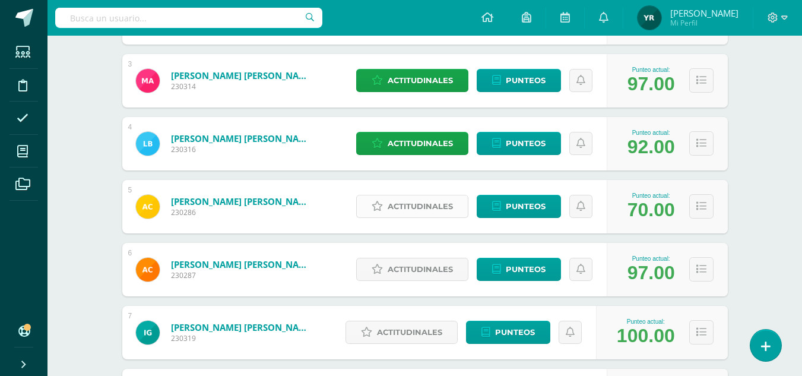
click at [400, 210] on span "Actitudinales" at bounding box center [420, 206] width 65 height 22
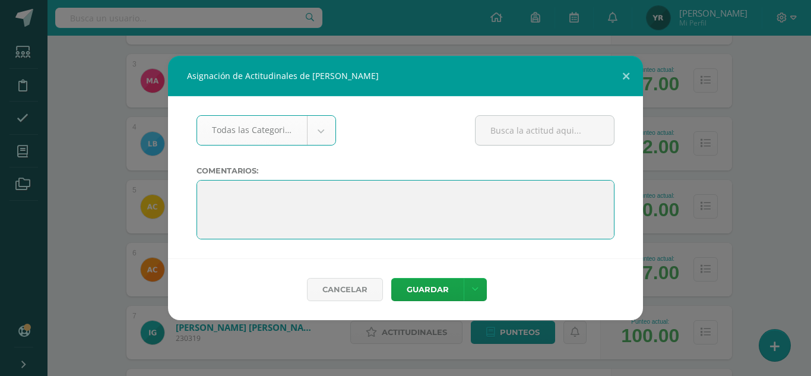
click at [211, 192] on textarea at bounding box center [405, 209] width 418 height 59
paste textarea "La verdadera educación consiste en obtener lo mejor de uno mismo (Mahatma Gandh…"
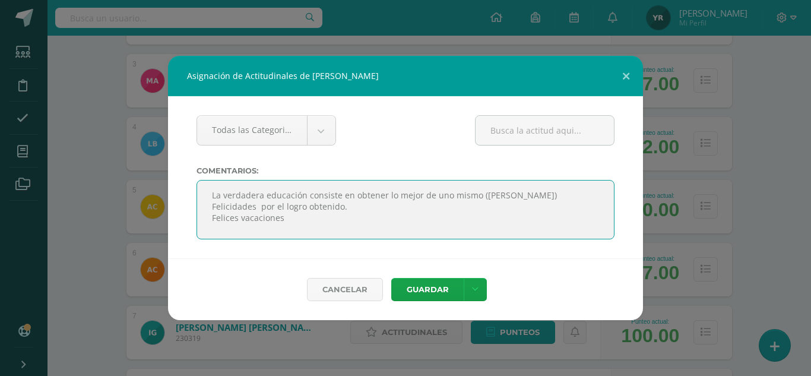
click at [209, 198] on textarea at bounding box center [405, 209] width 418 height 59
type textarea "La verdadera educación consiste en obtener lo mejor de uno mismo (Mahatma Gandh…"
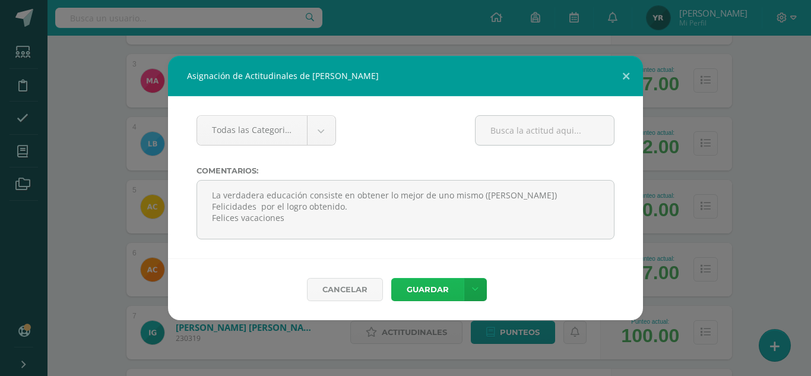
click at [405, 286] on button "Guardar" at bounding box center [427, 289] width 72 height 23
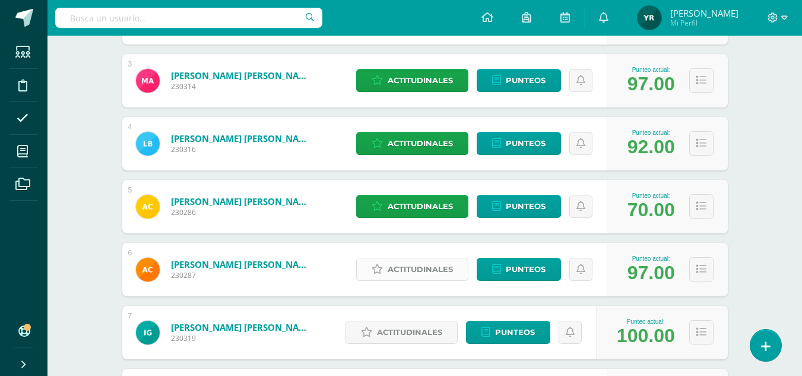
click at [396, 275] on span "Actitudinales" at bounding box center [420, 269] width 65 height 22
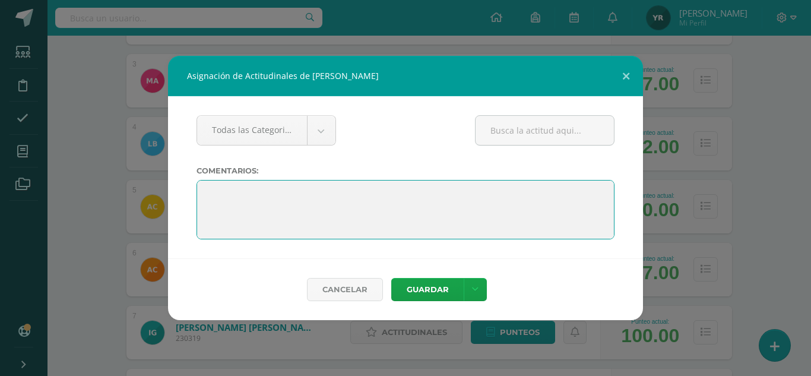
click at [200, 189] on textarea at bounding box center [405, 209] width 418 height 59
paste textarea "La verdadera educación consiste en obtener lo mejor de uno mismo (Mahatma Gandh…"
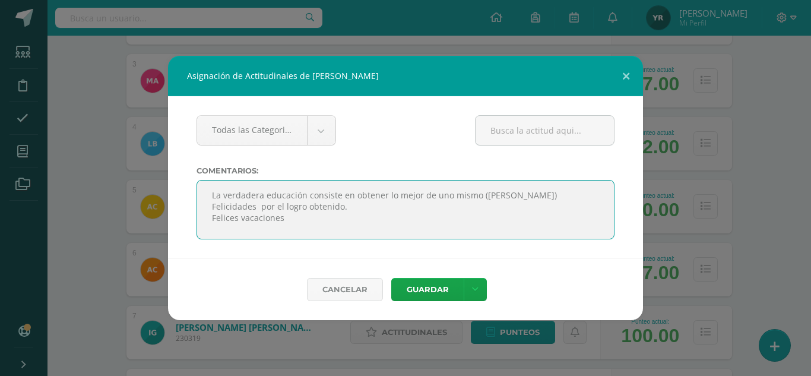
type textarea "La verdadera educación consiste en obtener lo mejor de uno mismo (Mahatma Gandh…"
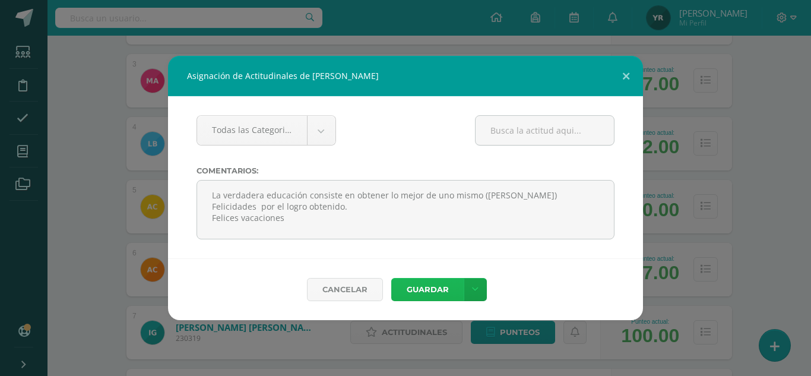
click at [430, 280] on button "Guardar" at bounding box center [427, 289] width 72 height 23
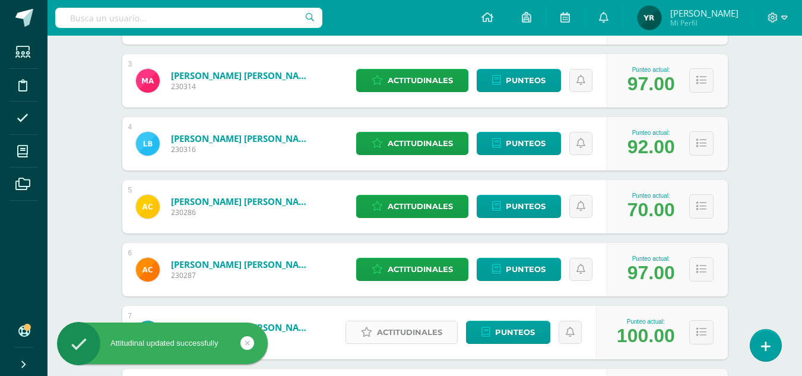
click at [397, 342] on span "Actitudinales" at bounding box center [409, 332] width 65 height 22
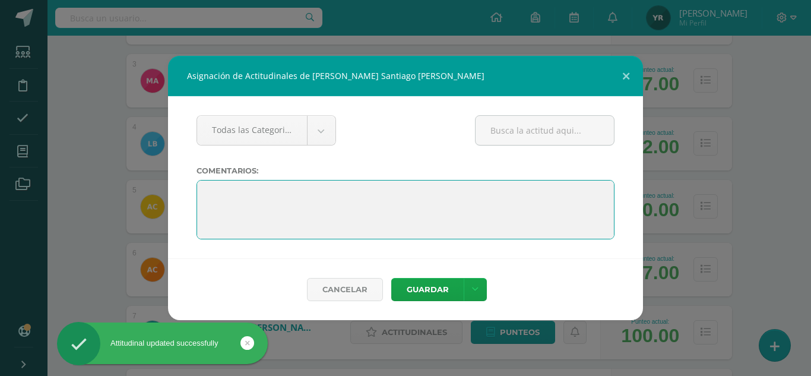
click at [205, 184] on textarea at bounding box center [405, 209] width 418 height 59
paste textarea "La verdadera educación consiste en obtener lo mejor de uno mismo (Mahatma Gandh…"
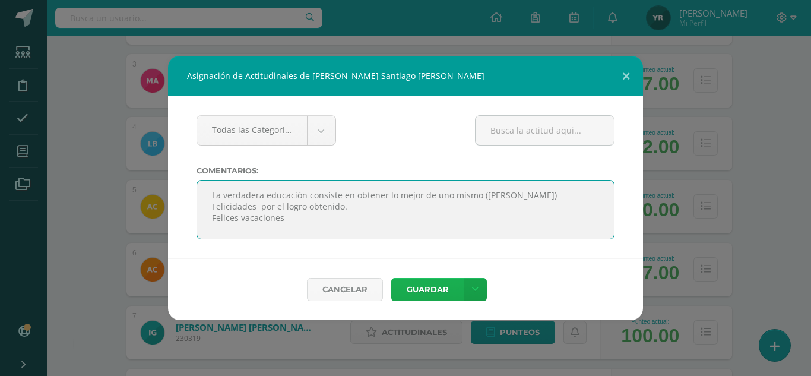
type textarea "La verdadera educación consiste en obtener lo mejor de uno mismo (Mahatma Gandh…"
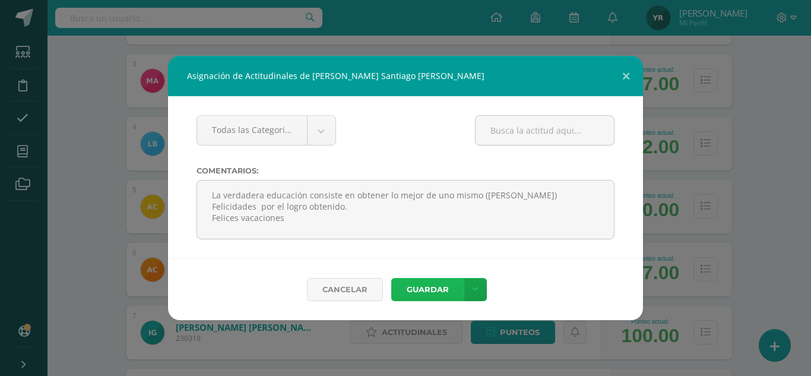
click at [420, 288] on button "Guardar" at bounding box center [427, 289] width 72 height 23
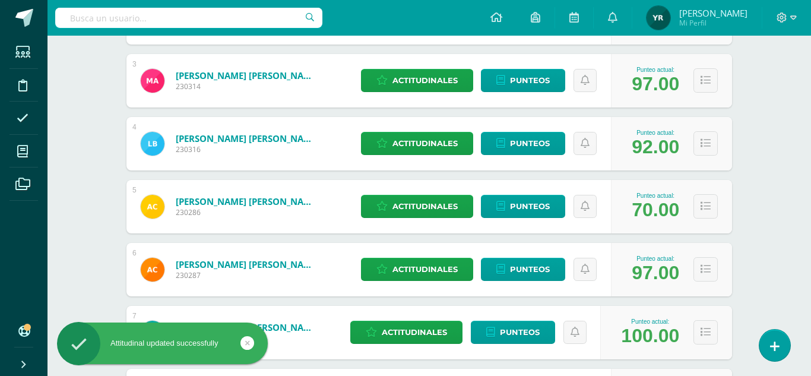
click at [413, 289] on button "Guardar" at bounding box center [424, 279] width 65 height 21
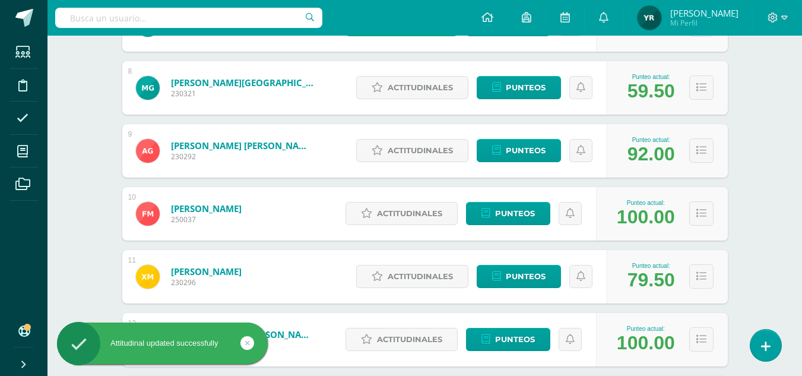
scroll to position [645, 0]
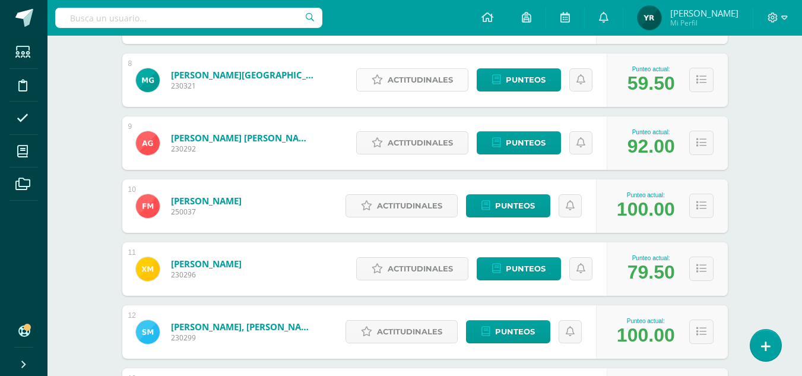
click at [398, 87] on span "Actitudinales" at bounding box center [420, 80] width 65 height 22
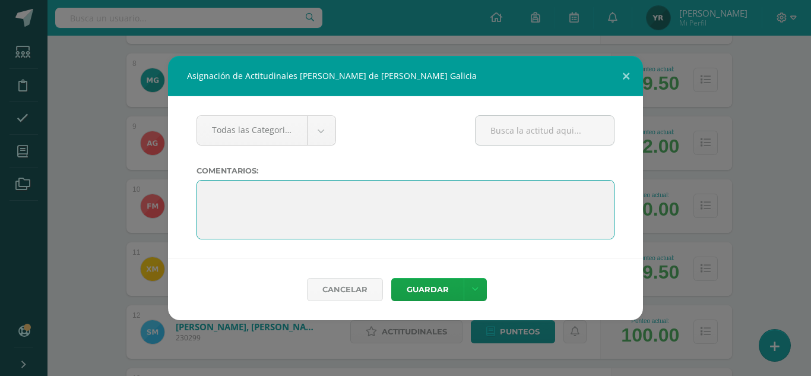
click at [207, 186] on textarea at bounding box center [405, 209] width 418 height 59
paste textarea "Si hiciésemos todas las cosas de las que somos capaces, nos asombraríamos (Thom…"
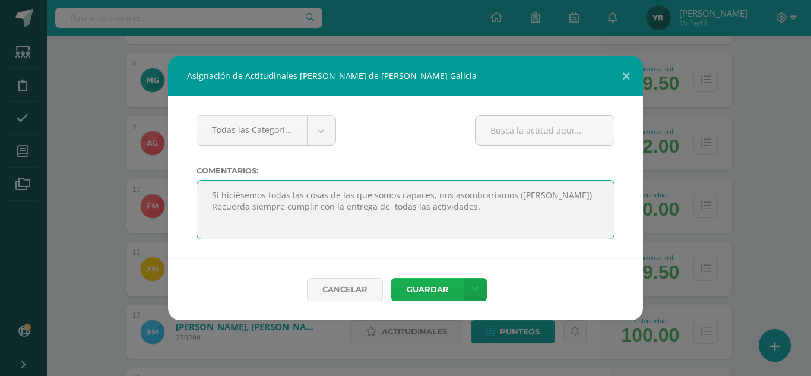
type textarea "Si hiciésemos todas las cosas de las que somos capaces, nos asombraríamos (Thom…"
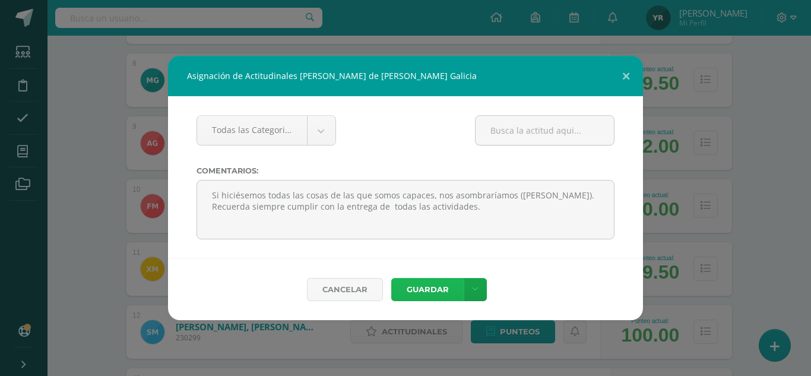
click at [442, 282] on button "Guardar" at bounding box center [427, 289] width 72 height 23
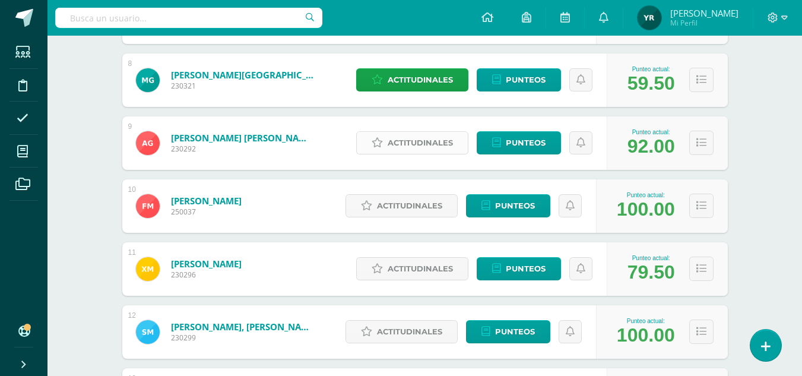
click at [395, 132] on span "Actitudinales" at bounding box center [420, 143] width 65 height 22
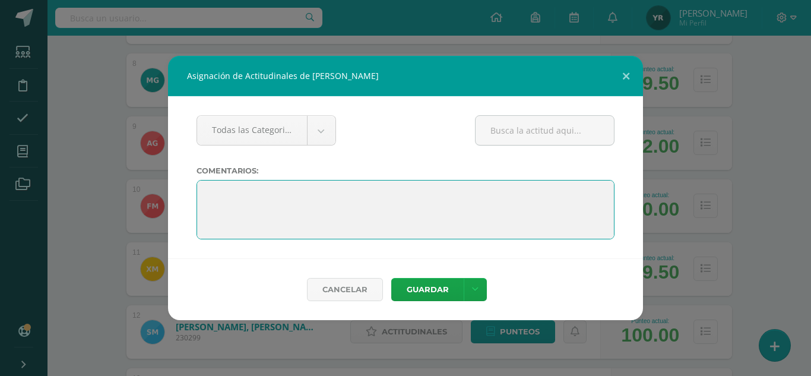
click at [207, 186] on textarea at bounding box center [405, 209] width 418 height 59
paste textarea "La verdadera educación consiste en obtener lo mejor de uno mismo (Mahatma Gandh…"
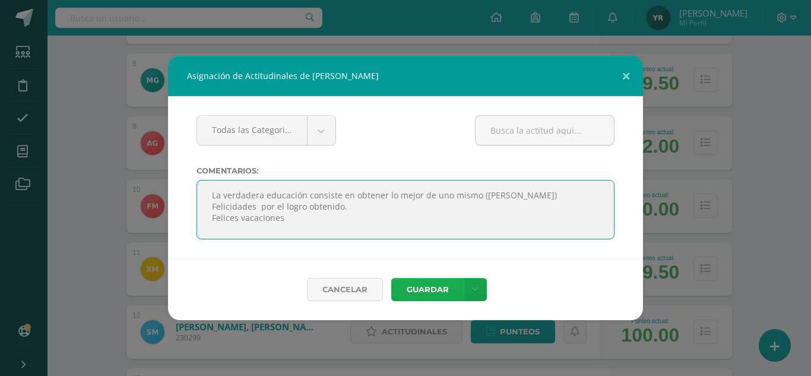
type textarea "La verdadera educación consiste en obtener lo mejor de uno mismo (Mahatma Gandh…"
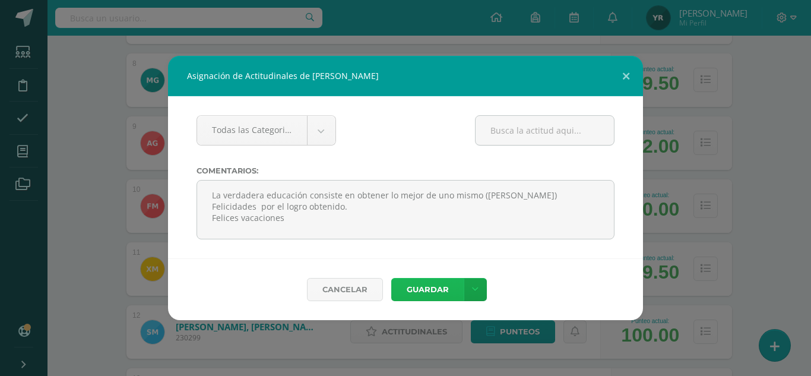
click at [423, 286] on button "Guardar" at bounding box center [427, 289] width 72 height 23
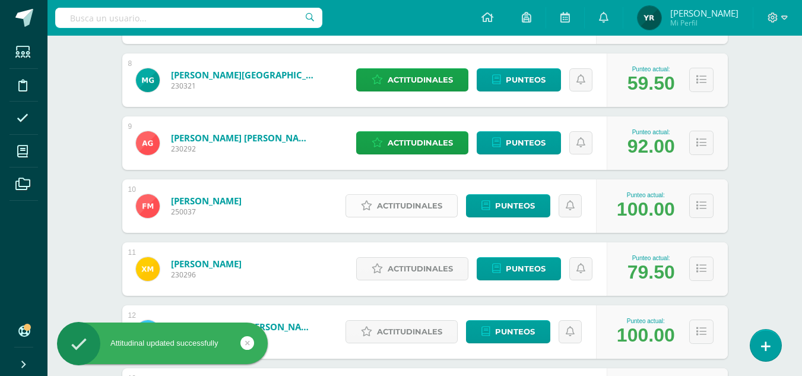
click at [407, 210] on span "Actitudinales" at bounding box center [409, 206] width 65 height 22
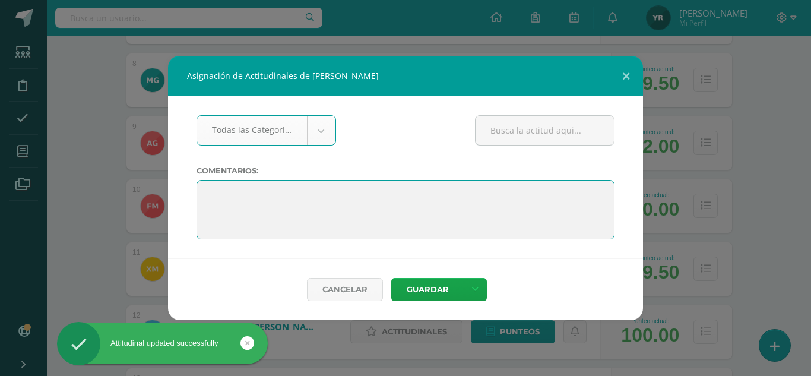
click at [204, 192] on textarea at bounding box center [405, 209] width 418 height 59
paste textarea "La verdadera educación consiste en obtener lo mejor de uno mismo (Mahatma Gandh…"
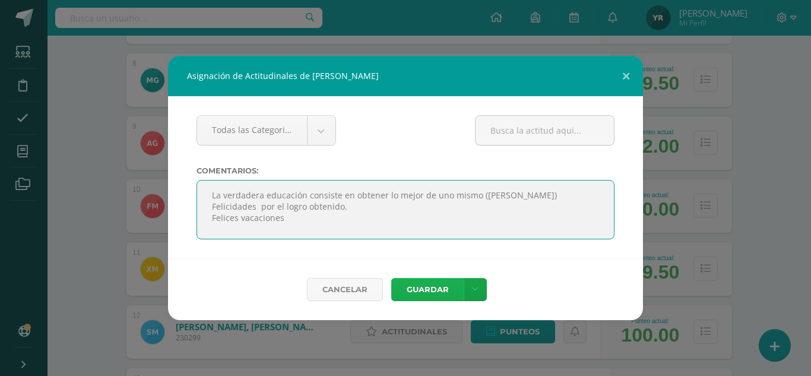
type textarea "La verdadera educación consiste en obtener lo mejor de uno mismo (Mahatma Gandh…"
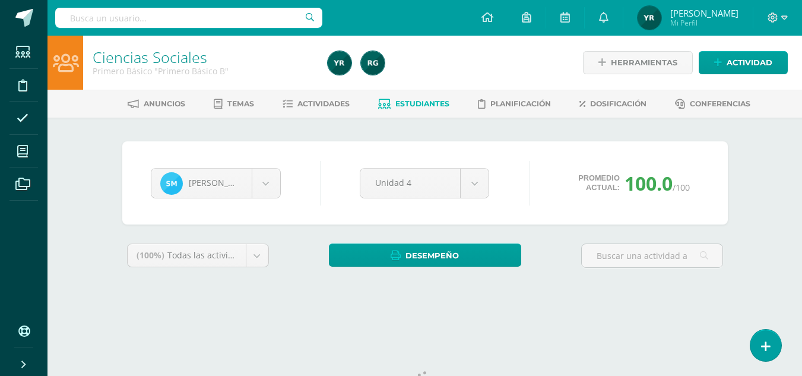
click at [423, 106] on span "Estudiantes" at bounding box center [422, 103] width 54 height 9
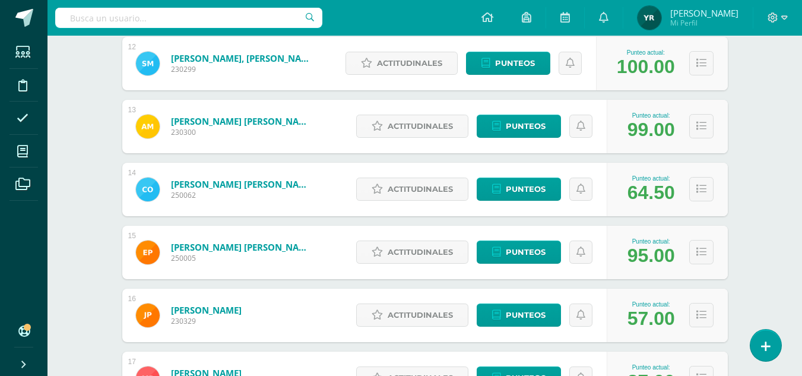
scroll to position [911, 0]
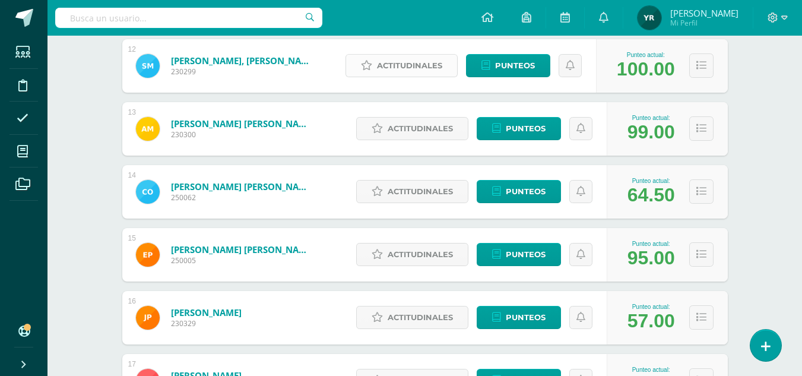
click at [400, 68] on span "Actitudinales" at bounding box center [409, 66] width 65 height 22
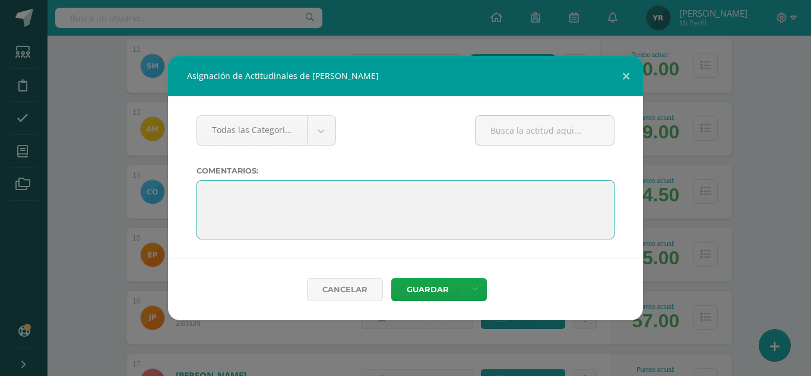
click at [207, 185] on textarea at bounding box center [405, 209] width 418 height 59
paste textarea "La verdadera educación consiste en obtener lo mejor de uno mismo (Mahatma Gandh…"
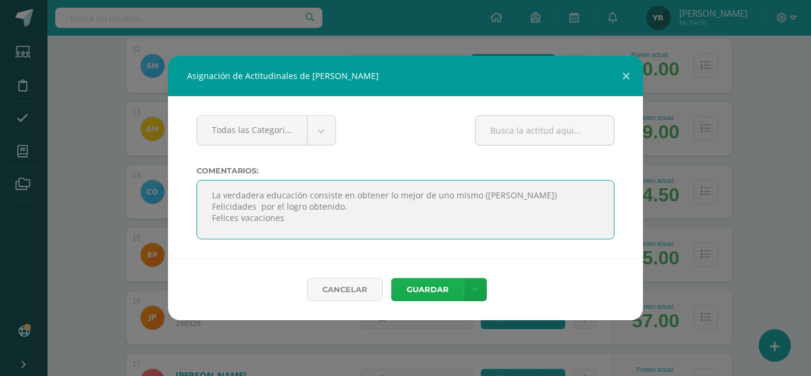
type textarea "La verdadera educación consiste en obtener lo mejor de uno mismo (Mahatma Gandh…"
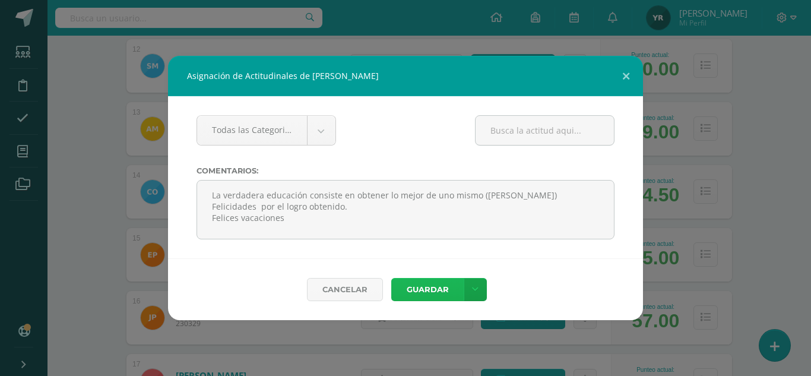
click at [405, 284] on button "Guardar" at bounding box center [427, 289] width 72 height 23
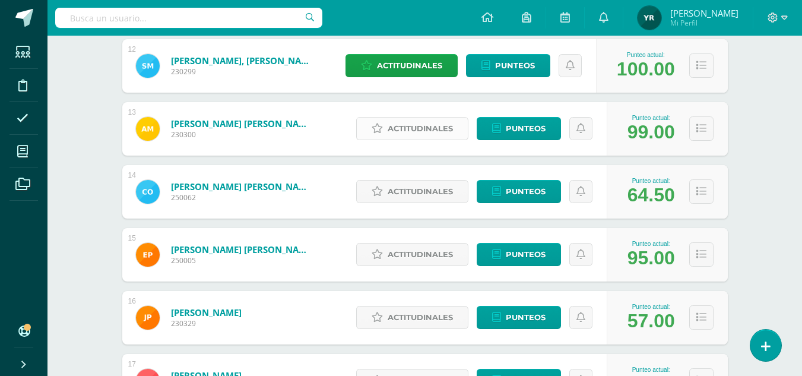
click at [413, 118] on span "Actitudinales" at bounding box center [420, 129] width 65 height 22
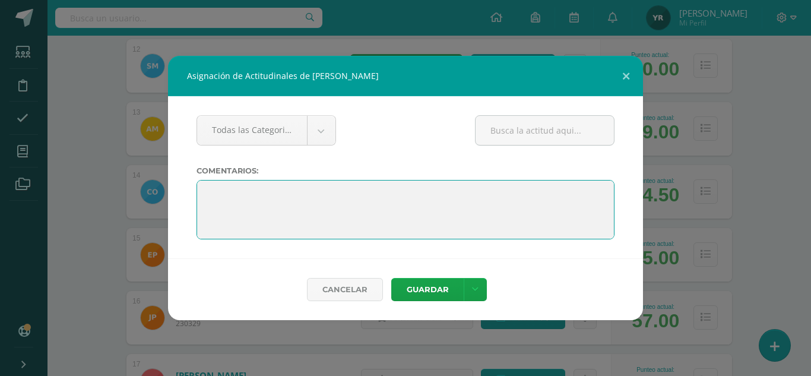
click at [213, 194] on textarea at bounding box center [405, 209] width 418 height 59
paste textarea "La verdadera educación consiste en obtener lo mejor de uno mismo (Mahatma Gandh…"
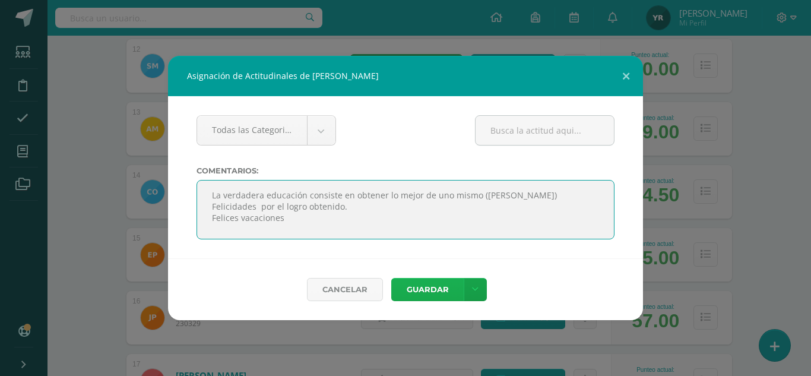
type textarea "La verdadera educación consiste en obtener lo mejor de uno mismo (Mahatma Gandh…"
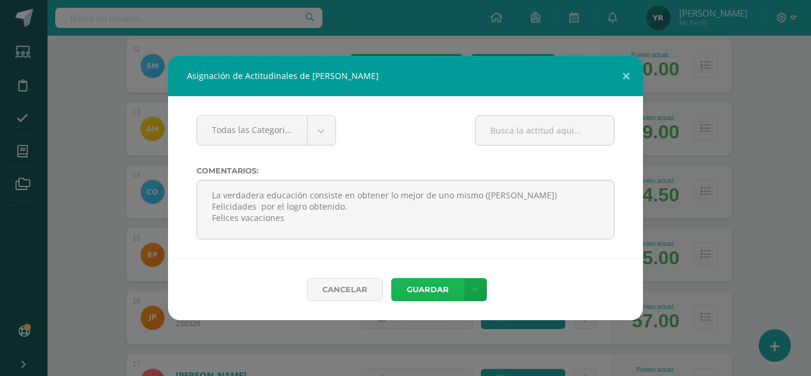
click at [411, 287] on button "Guardar" at bounding box center [427, 289] width 72 height 23
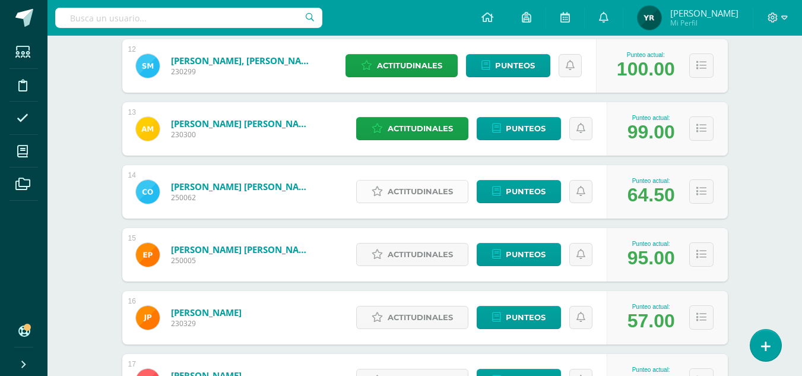
click at [408, 194] on span "Actitudinales" at bounding box center [420, 191] width 65 height 22
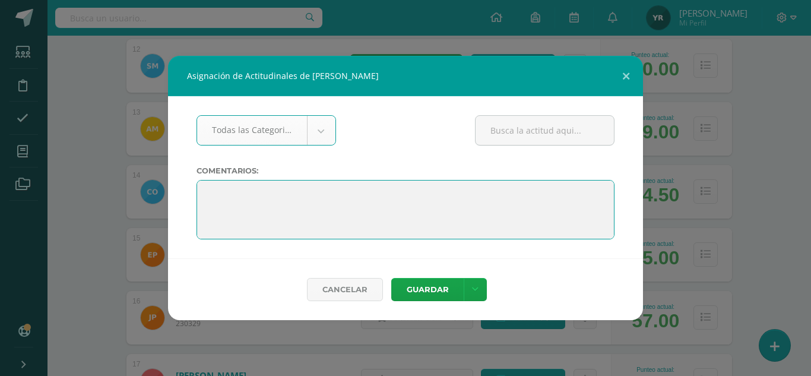
click at [205, 192] on textarea at bounding box center [405, 209] width 418 height 59
paste textarea ""Cada desafío en el camino escolar es una oportunidad para crecer"."
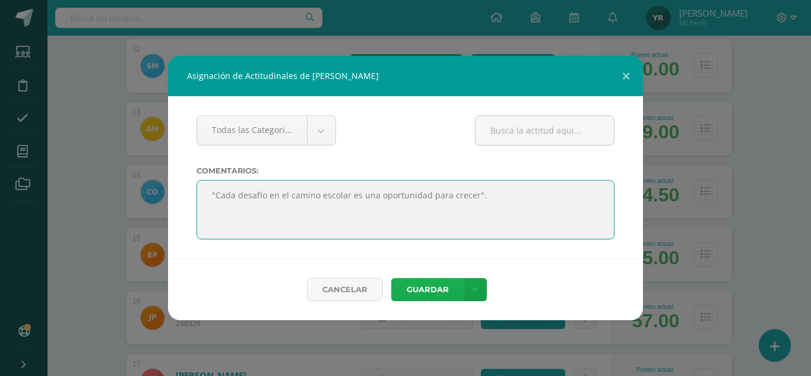
type textarea ""Cada desafío en el camino escolar es una oportunidad para crecer"."
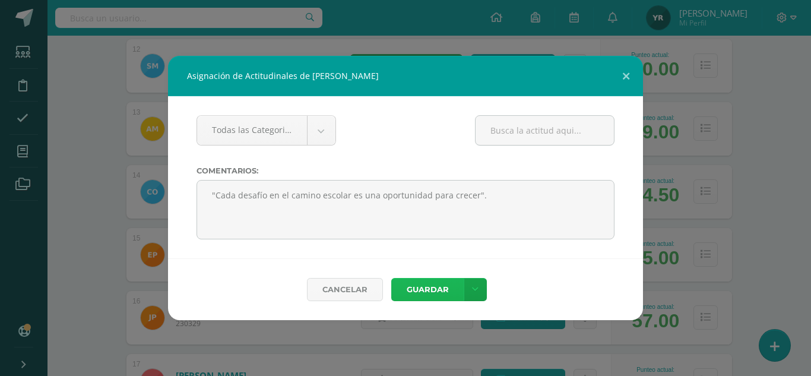
click at [445, 280] on button "Guardar" at bounding box center [427, 289] width 72 height 23
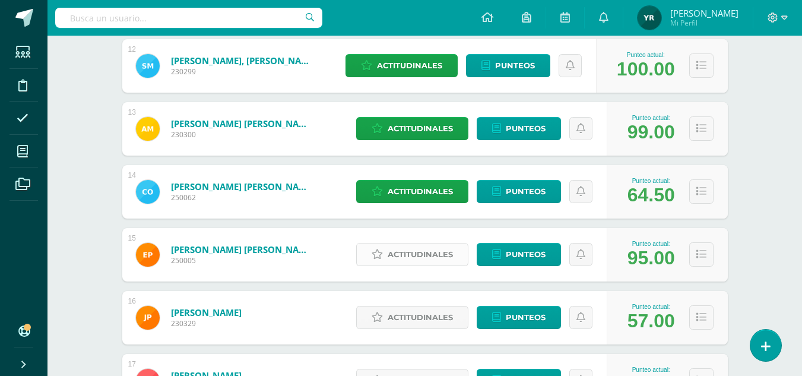
click at [414, 262] on span "Actitudinales" at bounding box center [420, 254] width 65 height 22
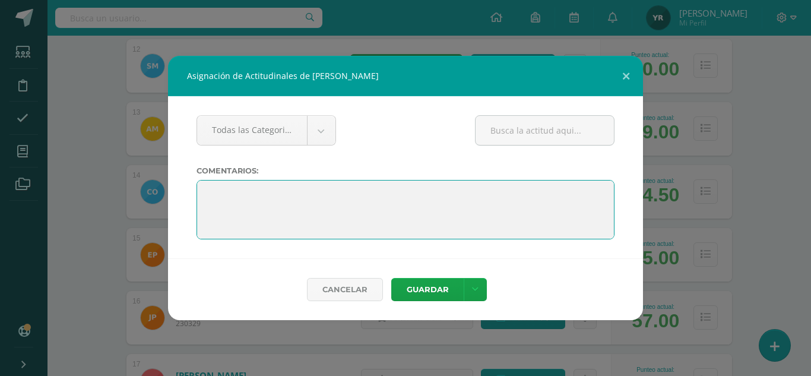
click at [202, 190] on textarea at bounding box center [405, 209] width 418 height 59
paste textarea "La verdadera educación consiste en obtener lo mejor de uno mismo (Mahatma Gandh…"
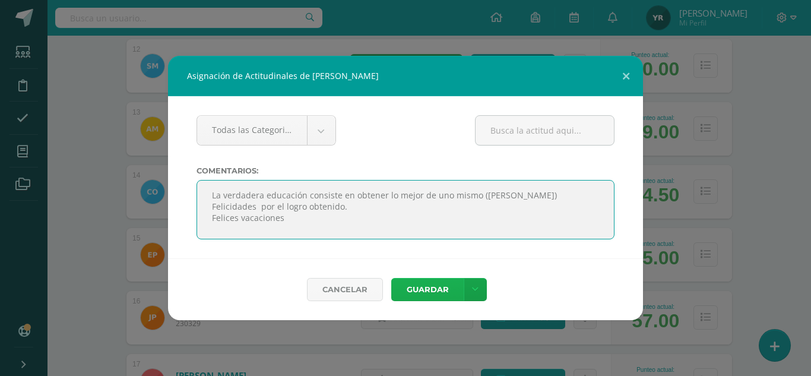
type textarea "La verdadera educación consiste en obtener lo mejor de uno mismo (Mahatma Gandh…"
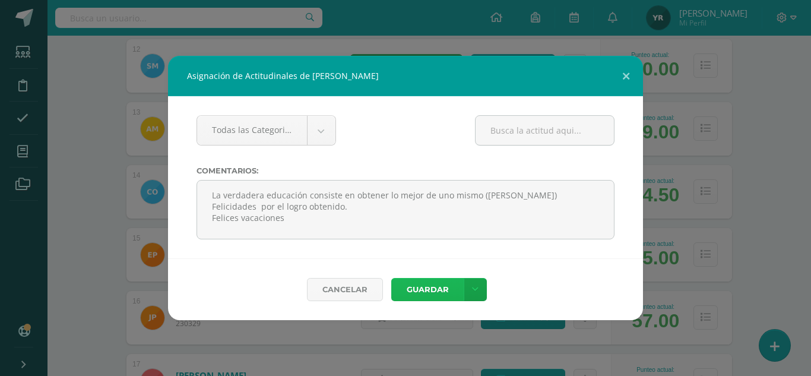
click at [424, 283] on button "Guardar" at bounding box center [427, 289] width 72 height 23
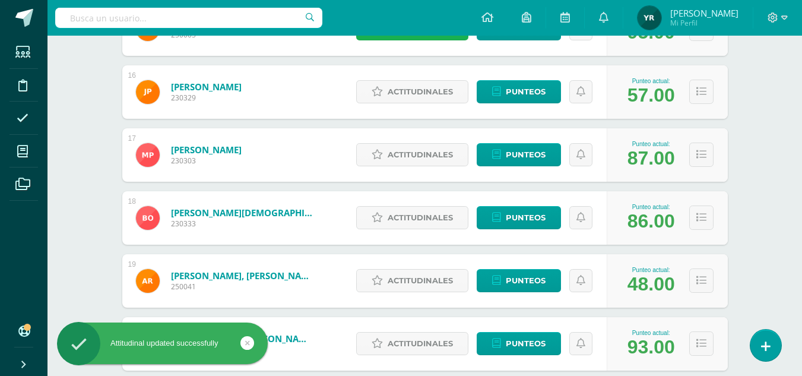
scroll to position [1140, 0]
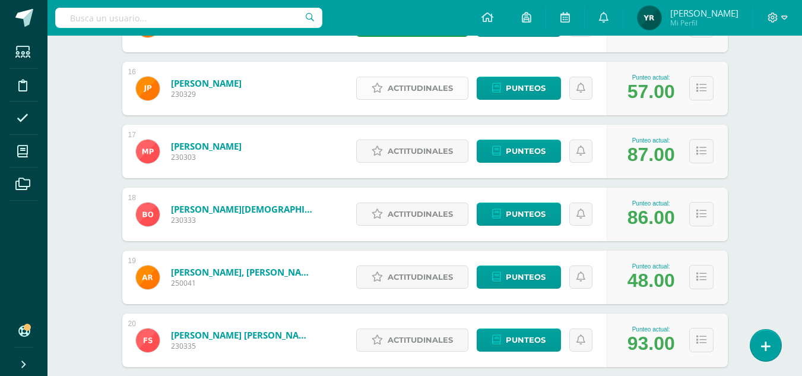
click at [413, 80] on span "Actitudinales" at bounding box center [420, 88] width 65 height 22
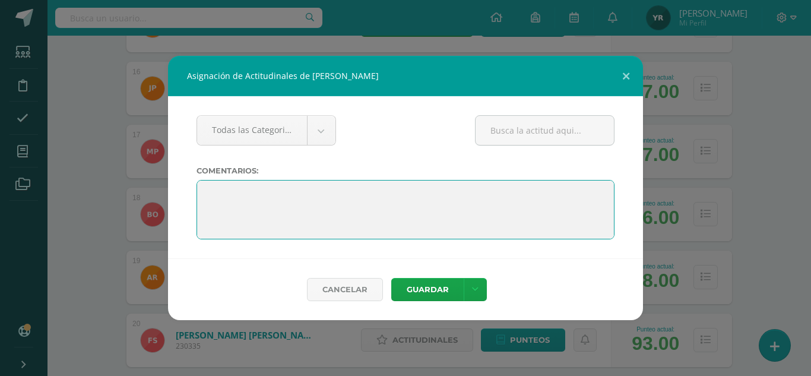
click at [205, 184] on textarea at bounding box center [405, 209] width 418 height 59
paste textarea "Si hiciésemos todas las cosas de las que somos capaces, nos asombraríamos (Thom…"
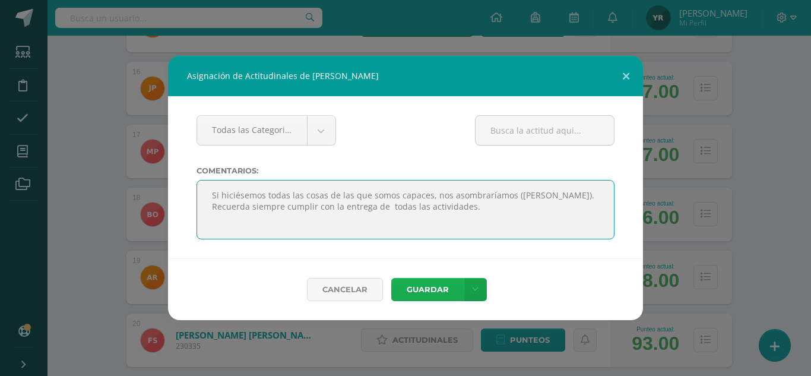
type textarea "Si hiciésemos todas las cosas de las que somos capaces, nos asombraríamos (Thom…"
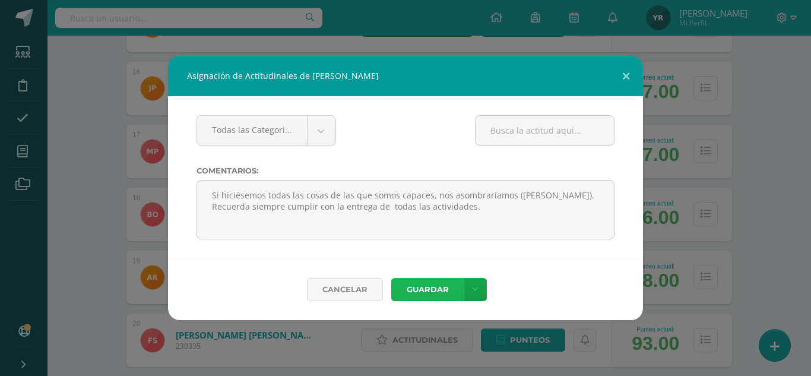
click at [407, 287] on button "Guardar" at bounding box center [427, 289] width 72 height 23
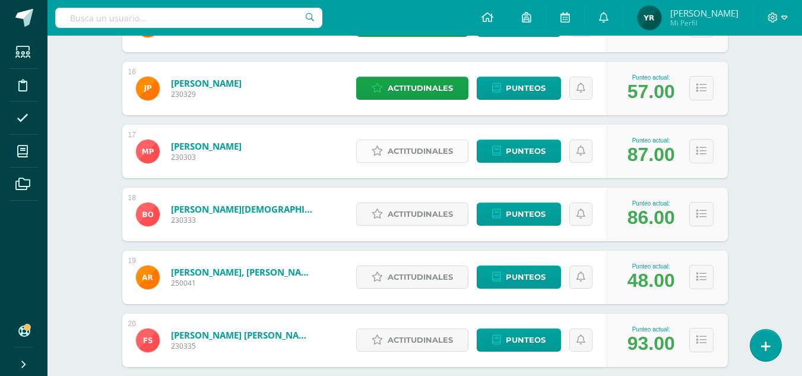
click at [383, 146] on icon at bounding box center [377, 151] width 11 height 10
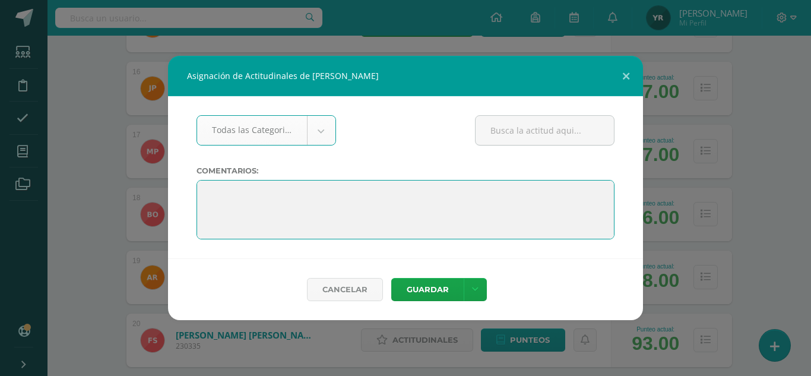
click at [210, 190] on textarea at bounding box center [405, 209] width 418 height 59
paste textarea "La verdadera educación consiste en obtener lo mejor de uno mismo (Mahatma Gandh…"
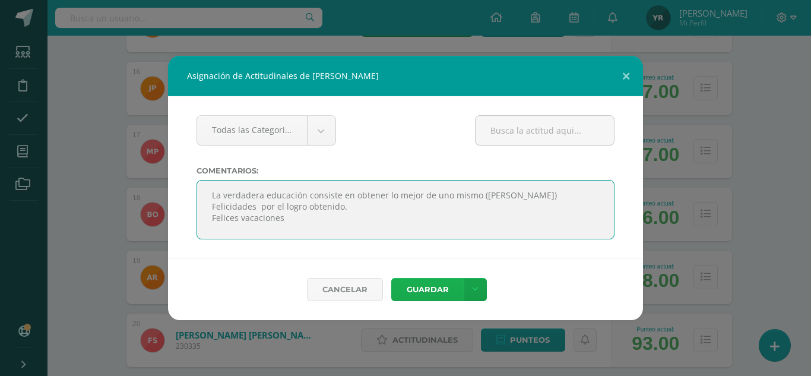
type textarea "La verdadera educación consiste en obtener lo mejor de uno mismo (Mahatma Gandh…"
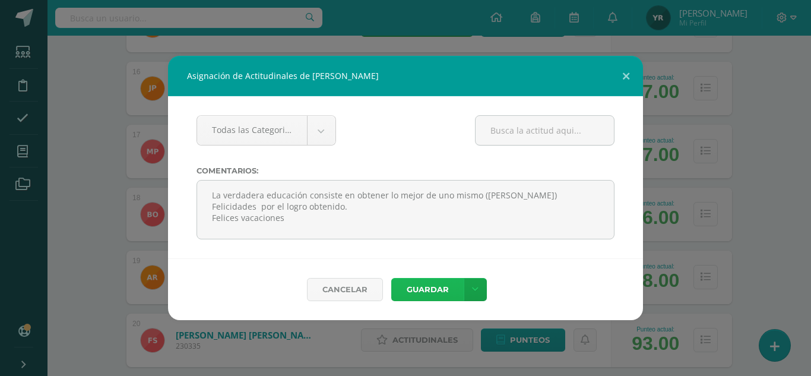
click at [402, 289] on button "Guardar" at bounding box center [427, 289] width 72 height 23
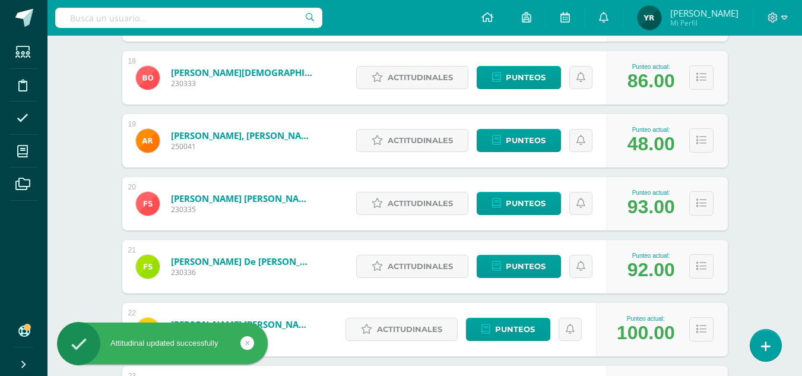
scroll to position [1283, 0]
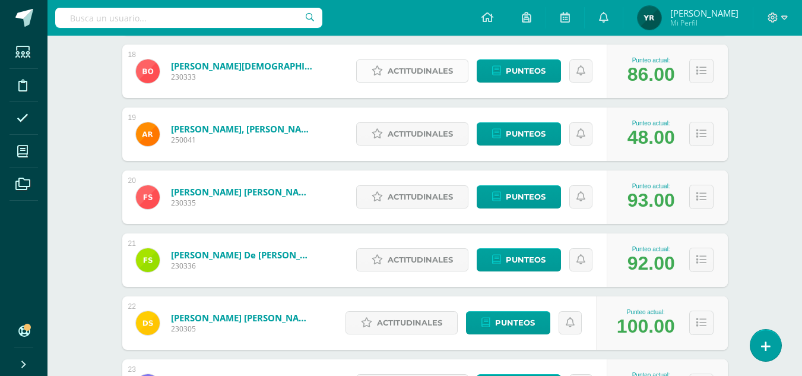
click at [402, 73] on span "Actitudinales" at bounding box center [420, 71] width 65 height 22
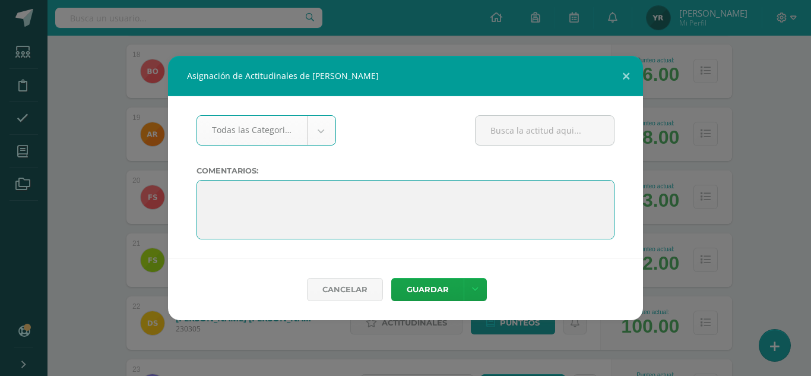
click at [207, 191] on textarea at bounding box center [405, 209] width 418 height 59
paste textarea "La verdadera educación consiste en obtener lo mejor de uno mismo (Mahatma Gandh…"
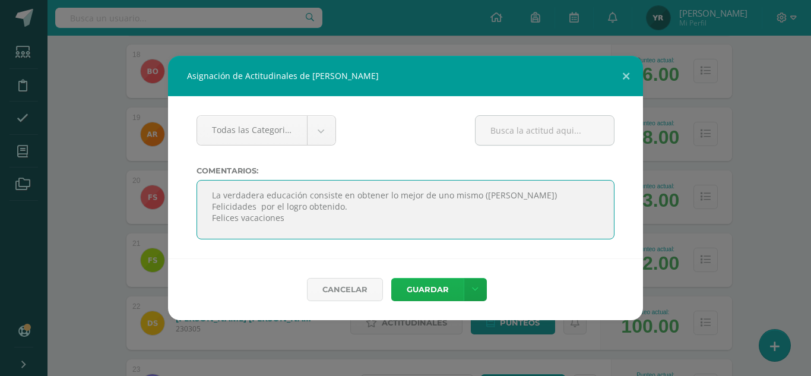
type textarea "La verdadera educación consiste en obtener lo mejor de uno mismo (Mahatma Gandh…"
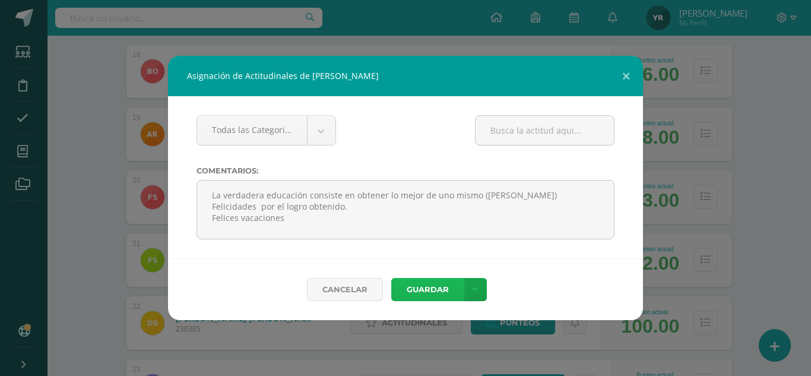
click at [421, 291] on button "Guardar" at bounding box center [427, 289] width 72 height 23
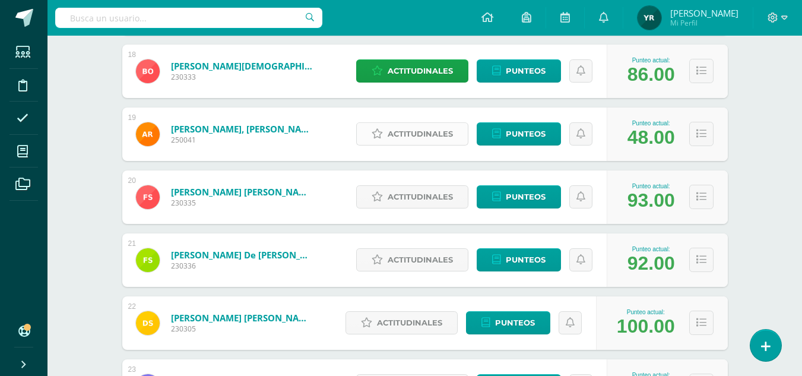
click at [389, 131] on span "Actitudinales" at bounding box center [420, 134] width 65 height 22
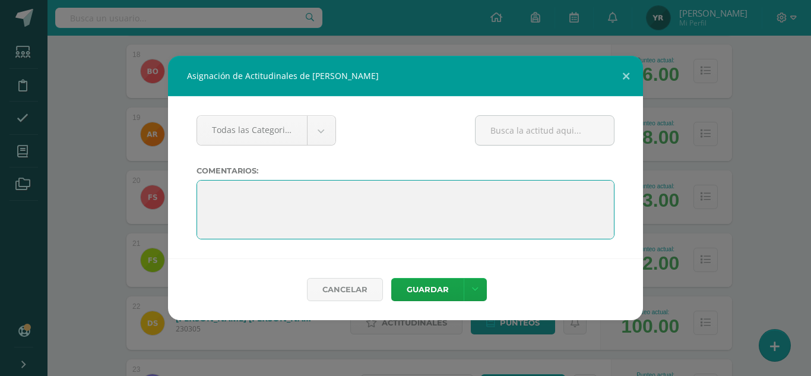
click at [216, 184] on textarea at bounding box center [405, 209] width 418 height 59
paste textarea "La verdadera educación consiste en obtener lo mejor de uno mismo (Mahatma Gandh…"
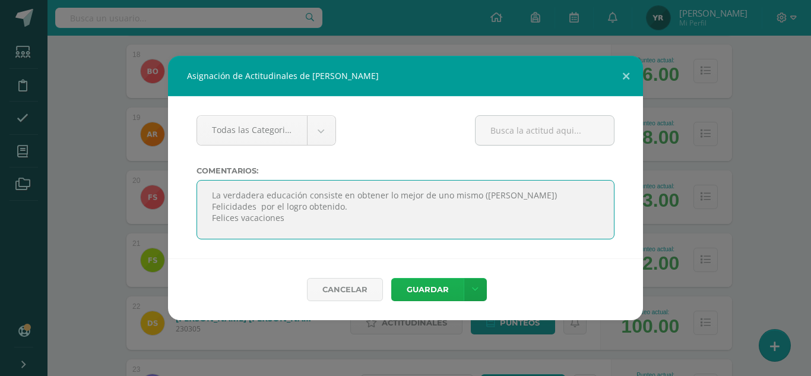
type textarea "La verdadera educación consiste en obtener lo mejor de uno mismo (Mahatma Gandh…"
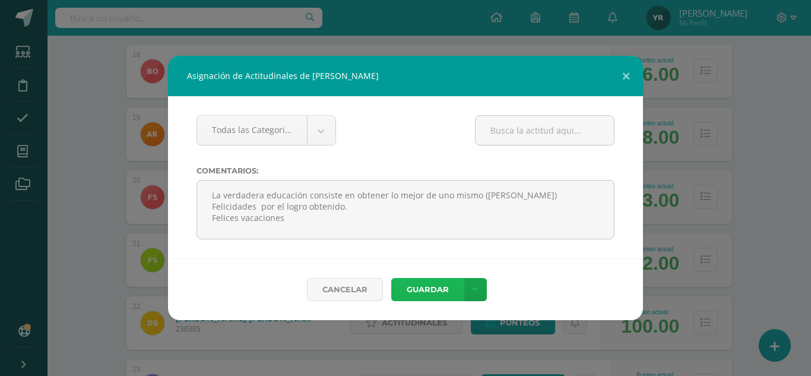
click at [414, 288] on button "Guardar" at bounding box center [427, 289] width 72 height 23
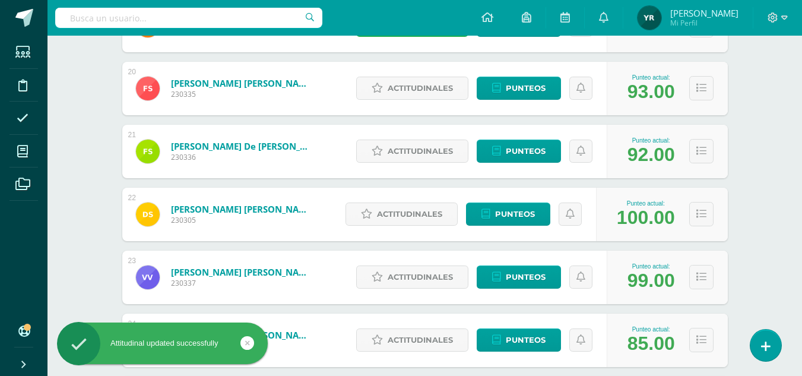
scroll to position [1405, 0]
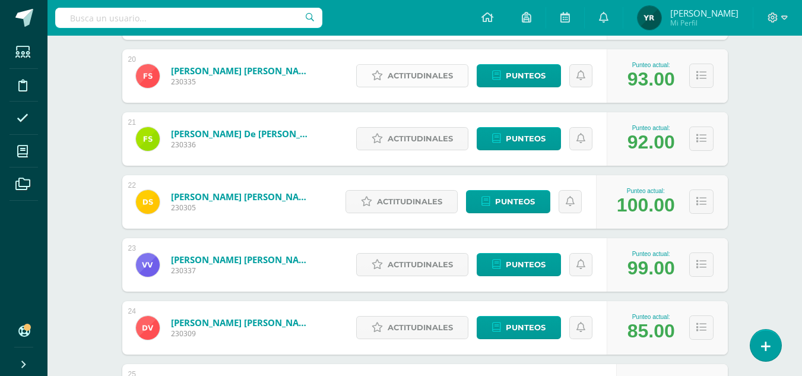
click at [394, 84] on span "Actitudinales" at bounding box center [420, 76] width 65 height 22
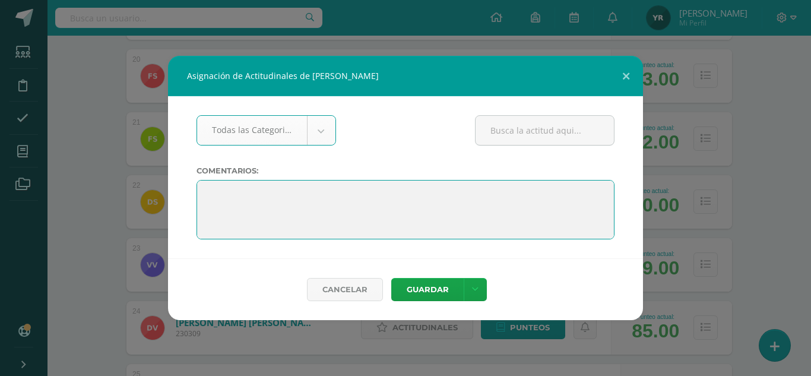
click at [207, 190] on textarea at bounding box center [405, 209] width 418 height 59
paste textarea "La verdadera educación consiste en obtener lo mejor de uno mismo (Mahatma Gandh…"
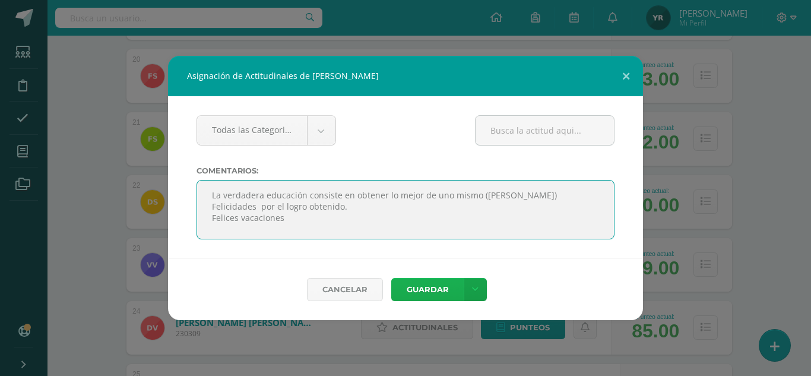
type textarea "La verdadera educación consiste en obtener lo mejor de uno mismo (Mahatma Gandh…"
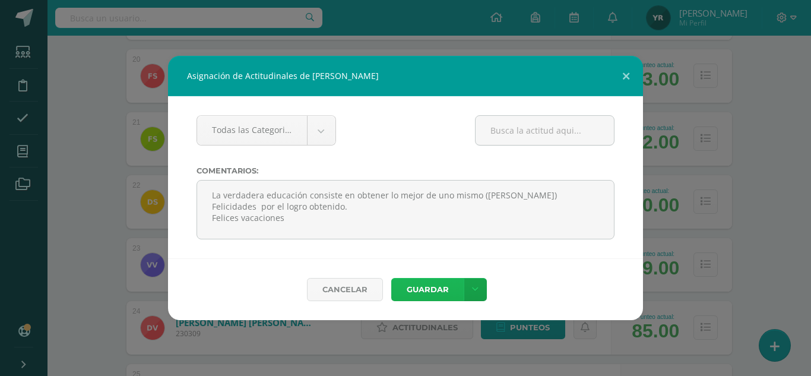
click at [419, 296] on button "Guardar" at bounding box center [427, 289] width 72 height 23
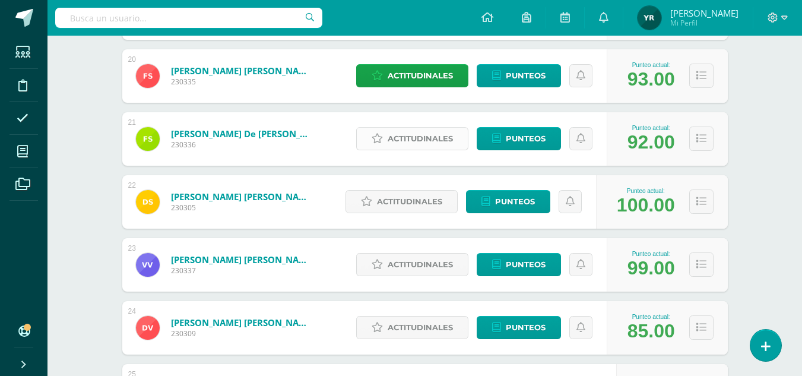
click at [428, 145] on span "Actitudinales" at bounding box center [420, 139] width 65 height 22
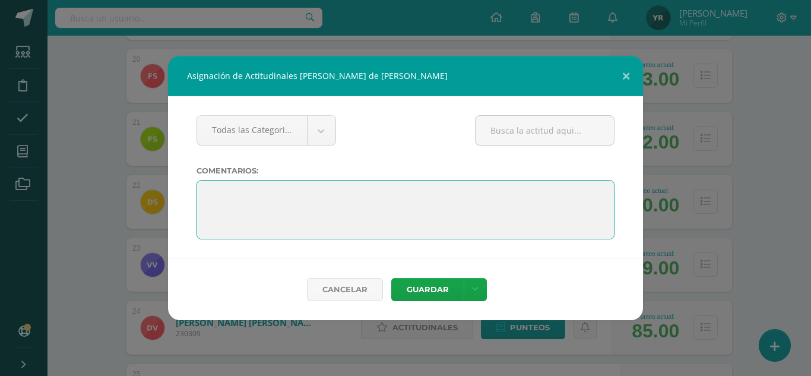
click at [208, 192] on textarea at bounding box center [405, 209] width 418 height 59
paste textarea "La verdadera educación consiste en obtener lo mejor de uno mismo (Mahatma Gandh…"
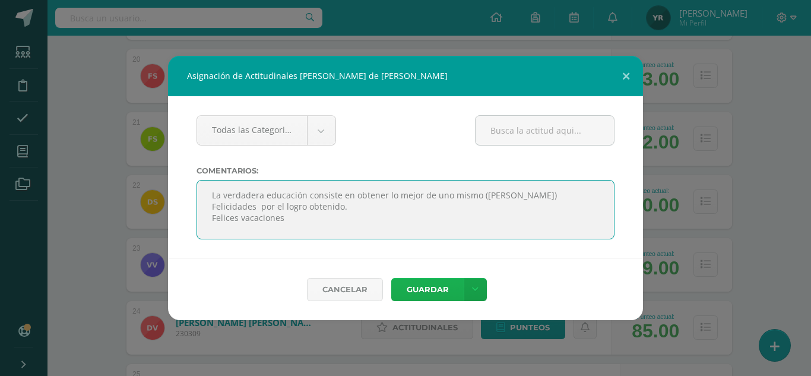
type textarea "La verdadera educación consiste en obtener lo mejor de uno mismo (Mahatma Gandh…"
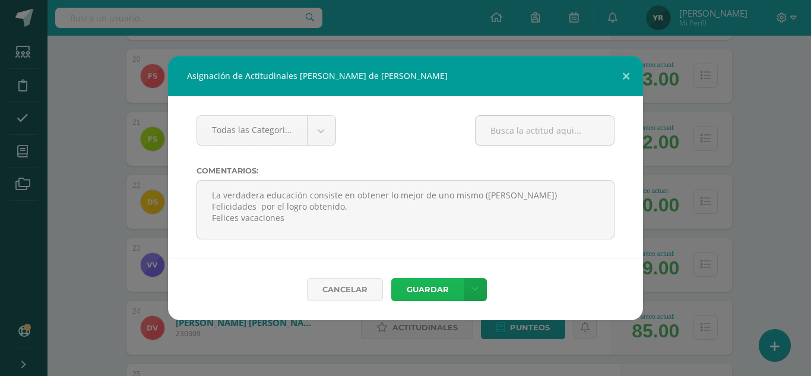
click at [420, 296] on button "Guardar" at bounding box center [427, 289] width 72 height 23
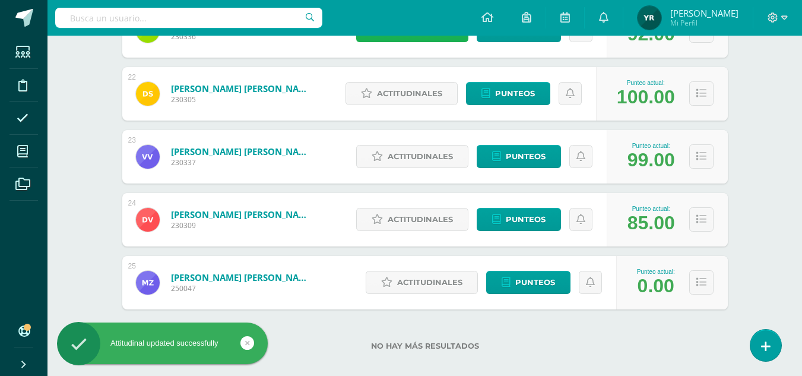
scroll to position [1525, 0]
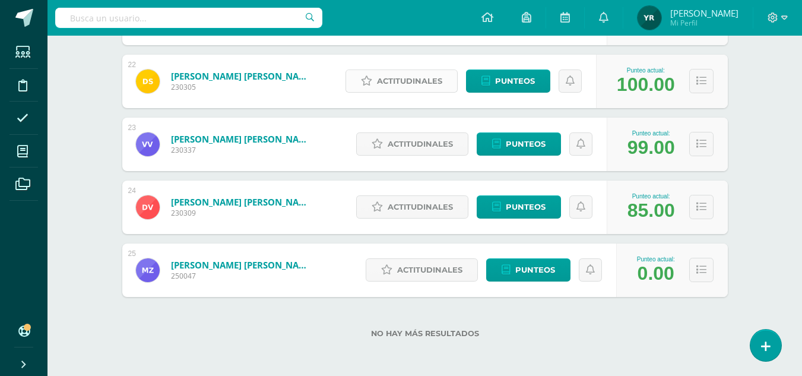
click at [376, 77] on link "Actitudinales" at bounding box center [401, 80] width 112 height 23
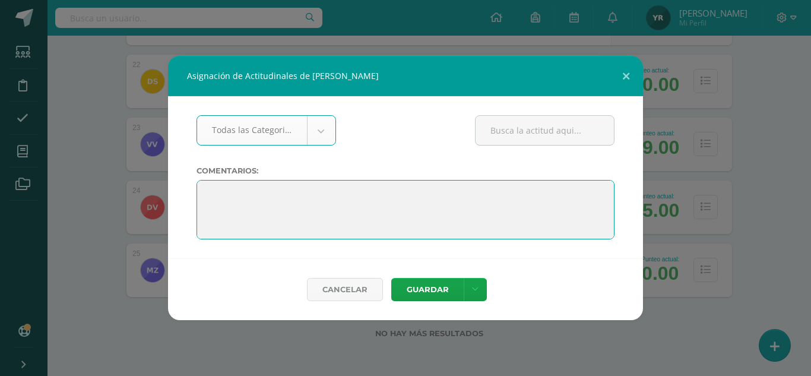
click at [210, 190] on textarea at bounding box center [405, 209] width 418 height 59
paste textarea "La verdadera educación consiste en obtener lo mejor de uno mismo (Mahatma Gandh…"
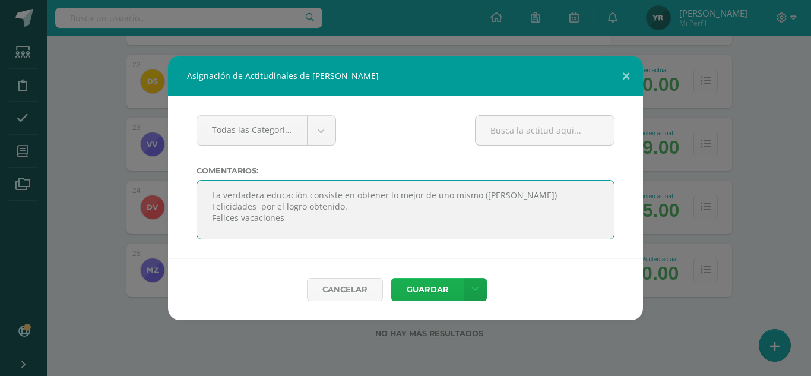
type textarea "La verdadera educación consiste en obtener lo mejor de uno mismo (Mahatma Gandh…"
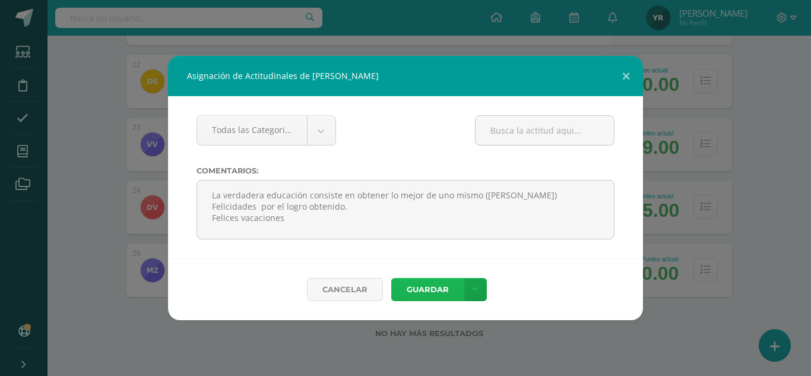
click at [411, 291] on button "Guardar" at bounding box center [427, 289] width 72 height 23
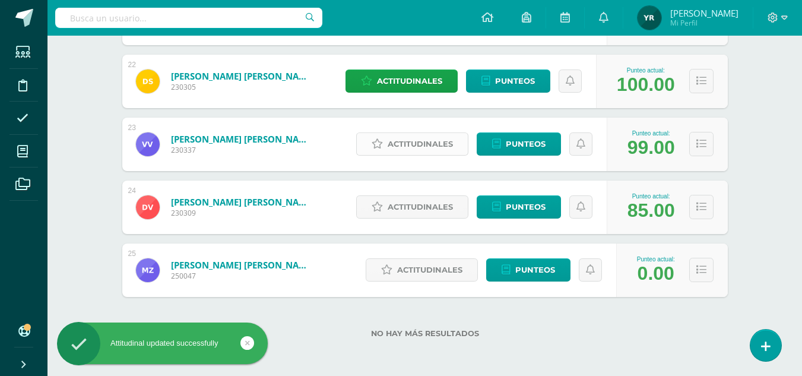
click at [390, 140] on span "Actitudinales" at bounding box center [420, 144] width 65 height 22
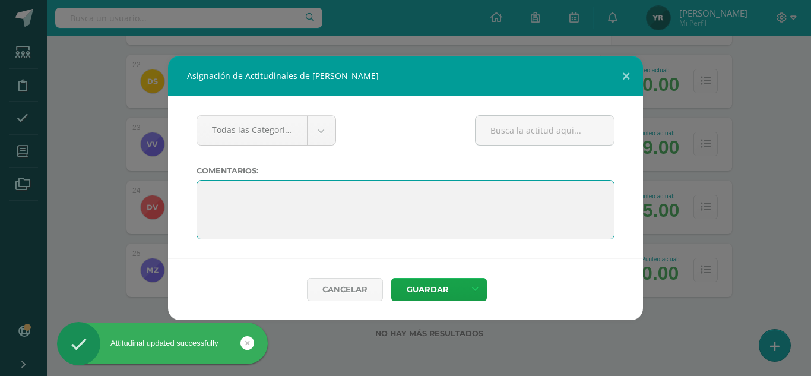
click at [204, 183] on textarea at bounding box center [405, 209] width 418 height 59
paste textarea "La verdadera educación consiste en obtener lo mejor de uno mismo (Mahatma Gandh…"
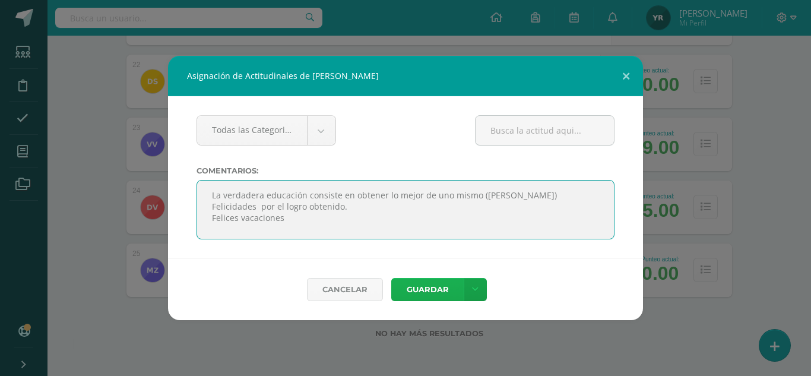
type textarea "La verdadera educación consiste en obtener lo mejor de uno mismo (Mahatma Gandh…"
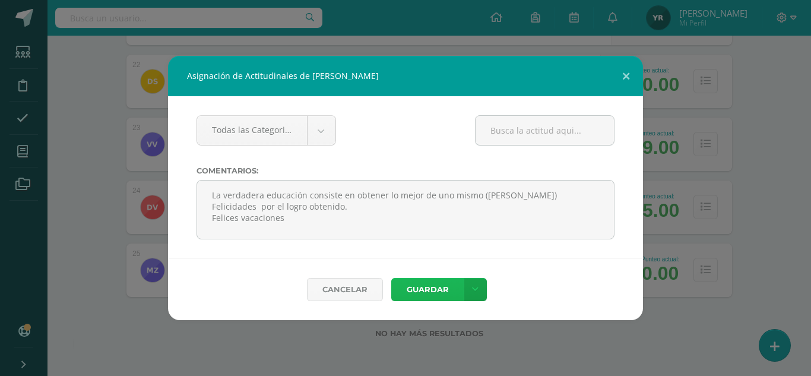
click at [415, 297] on button "Guardar" at bounding box center [427, 289] width 72 height 23
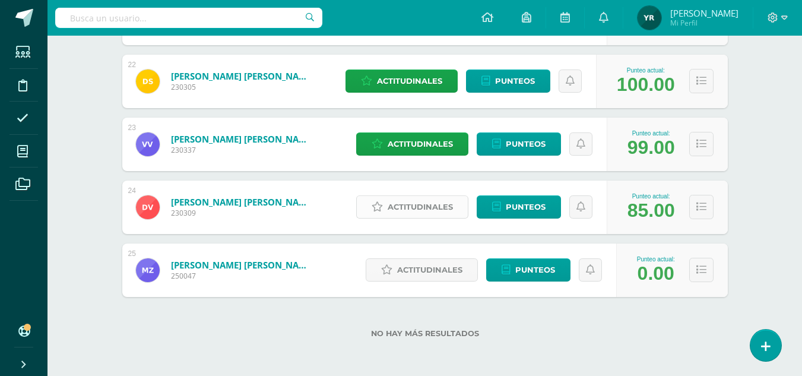
click at [375, 202] on icon at bounding box center [377, 207] width 11 height 10
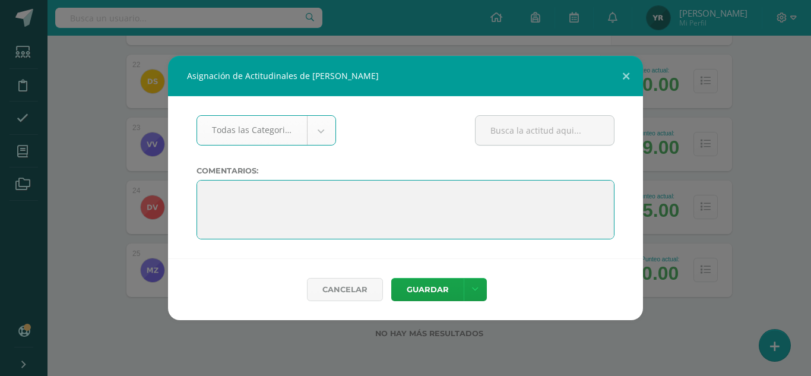
click at [213, 183] on textarea at bounding box center [405, 209] width 418 height 59
paste textarea "La verdadera educación consiste en obtener lo mejor de uno mismo (Mahatma Gandh…"
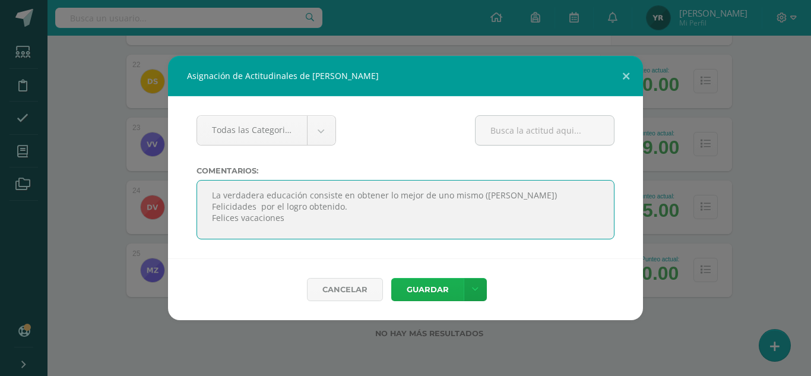
type textarea "La verdadera educación consiste en obtener lo mejor de uno mismo (Mahatma Gandh…"
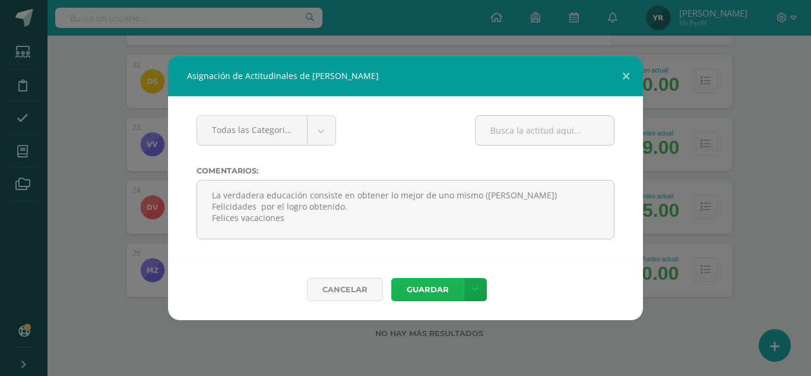
click at [424, 294] on button "Guardar" at bounding box center [427, 289] width 72 height 23
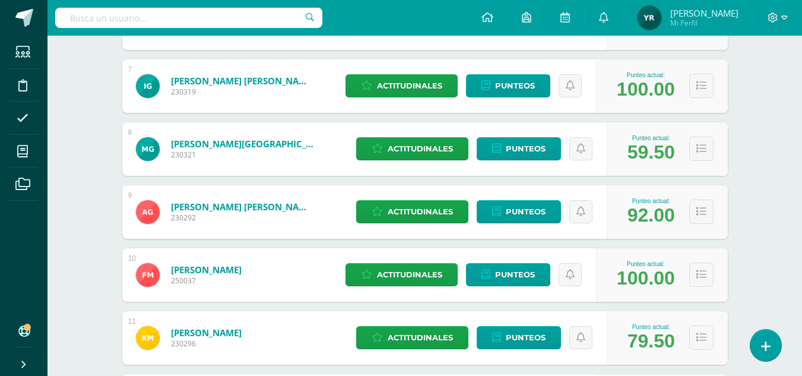
scroll to position [0, 0]
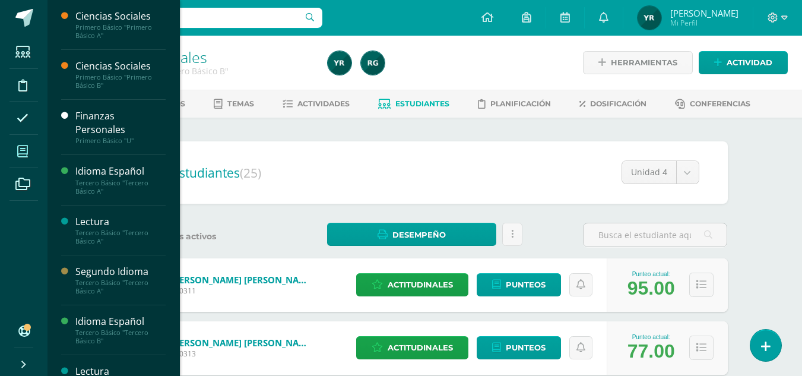
click at [21, 148] on icon at bounding box center [22, 151] width 11 height 12
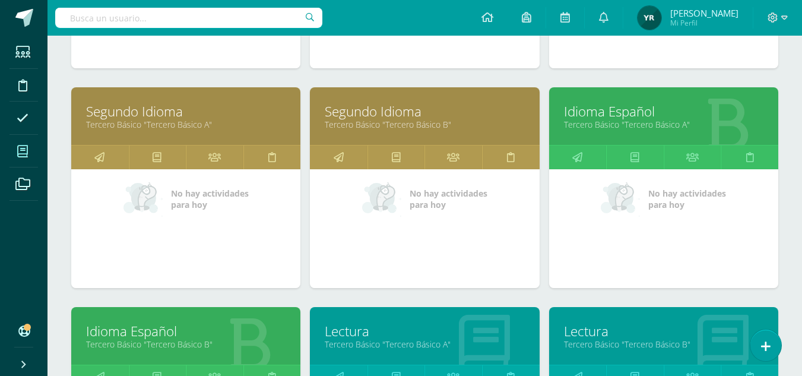
scroll to position [363, 0]
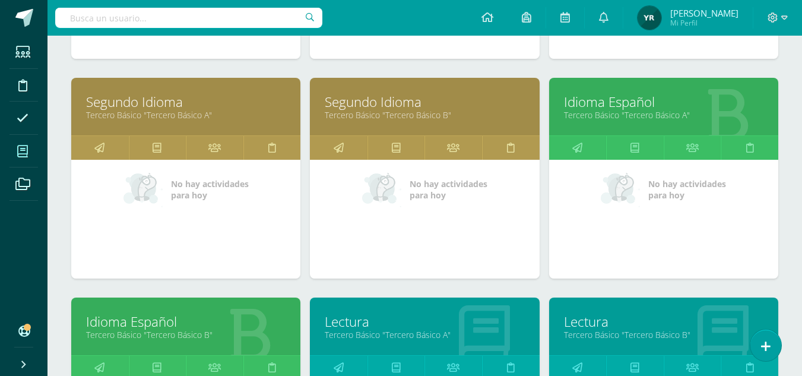
click at [620, 96] on link "Idioma Español" at bounding box center [663, 102] width 199 height 18
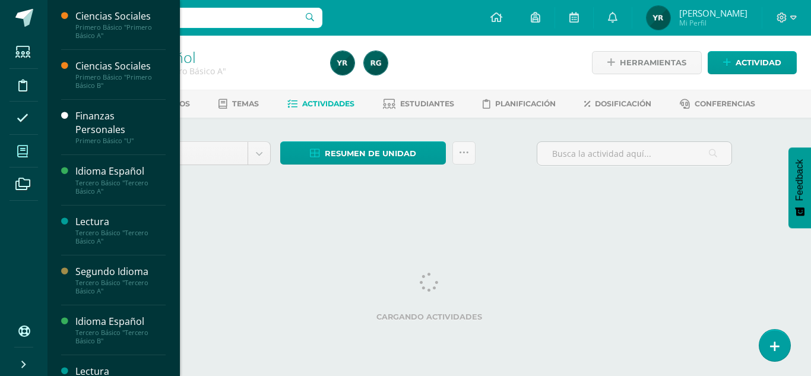
click at [25, 148] on icon at bounding box center [22, 151] width 11 height 12
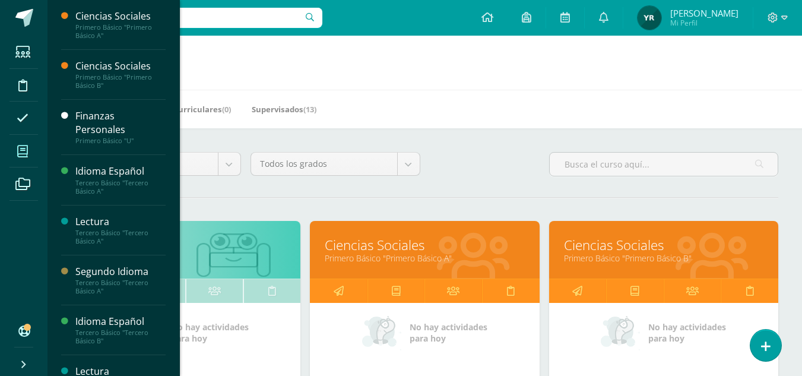
click at [460, 100] on div "Mis Cursos (13) Mis Extracurriculares (0) Supervisados (13)" at bounding box center [438, 109] width 783 height 39
